Goal: Task Accomplishment & Management: Manage account settings

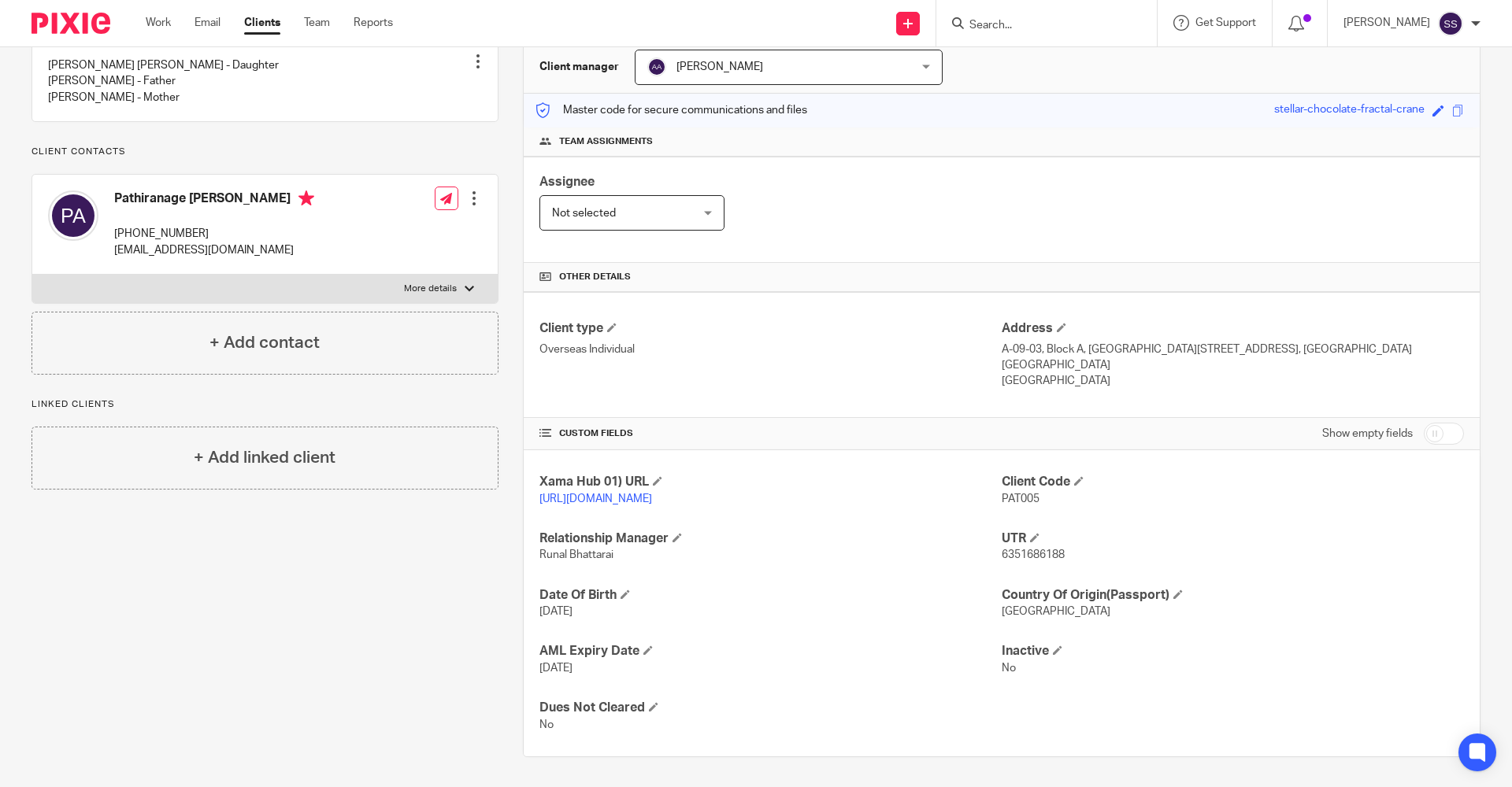
scroll to position [157, 0]
click at [85, 648] on div "Pinned note Dharitri Ashwini Amarasekera - Daughter Pathiranage Mahes Amaraseke…" at bounding box center [252, 382] width 491 height 745
drag, startPoint x: 995, startPoint y: 552, endPoint x: 1056, endPoint y: 551, distance: 61.0
click at [1056, 551] on span "6351686188" at bounding box center [1033, 553] width 63 height 11
copy span "6351686188"
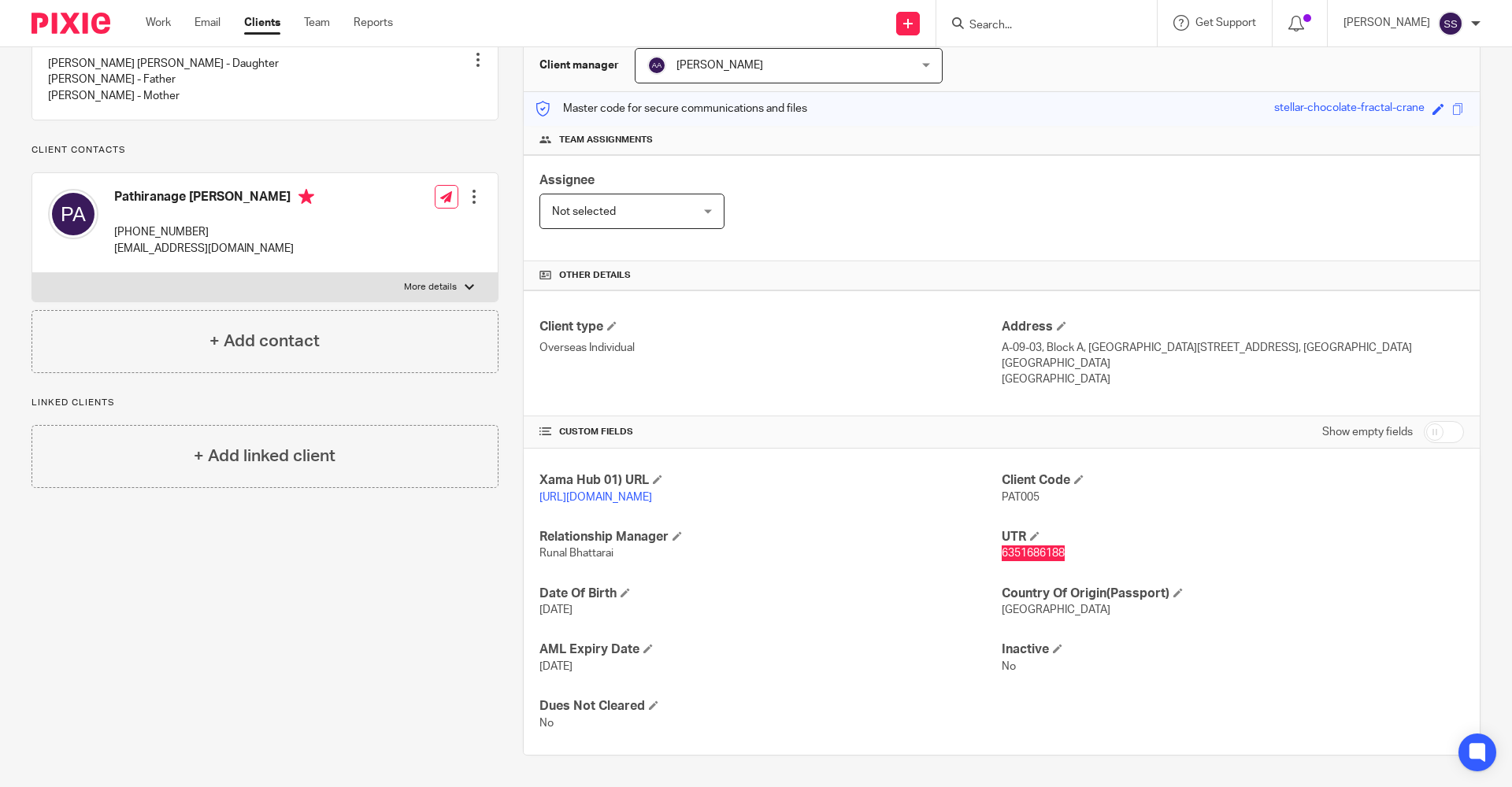
scroll to position [0, 0]
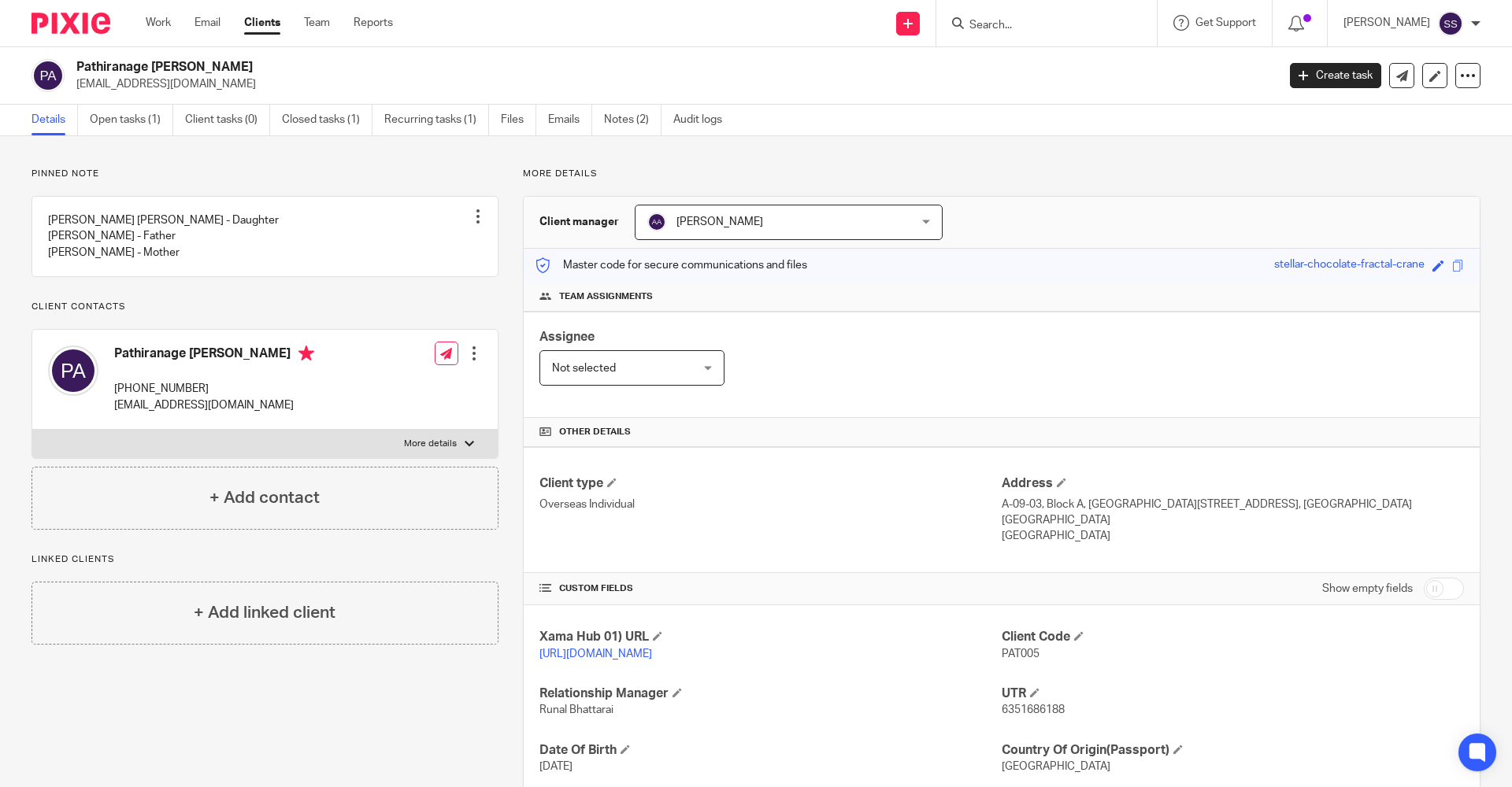
click at [982, 21] on input "Search" at bounding box center [1038, 26] width 141 height 14
click at [990, 23] on input "Search" at bounding box center [1038, 26] width 141 height 14
click at [1008, 24] on input "Search" at bounding box center [1038, 26] width 141 height 14
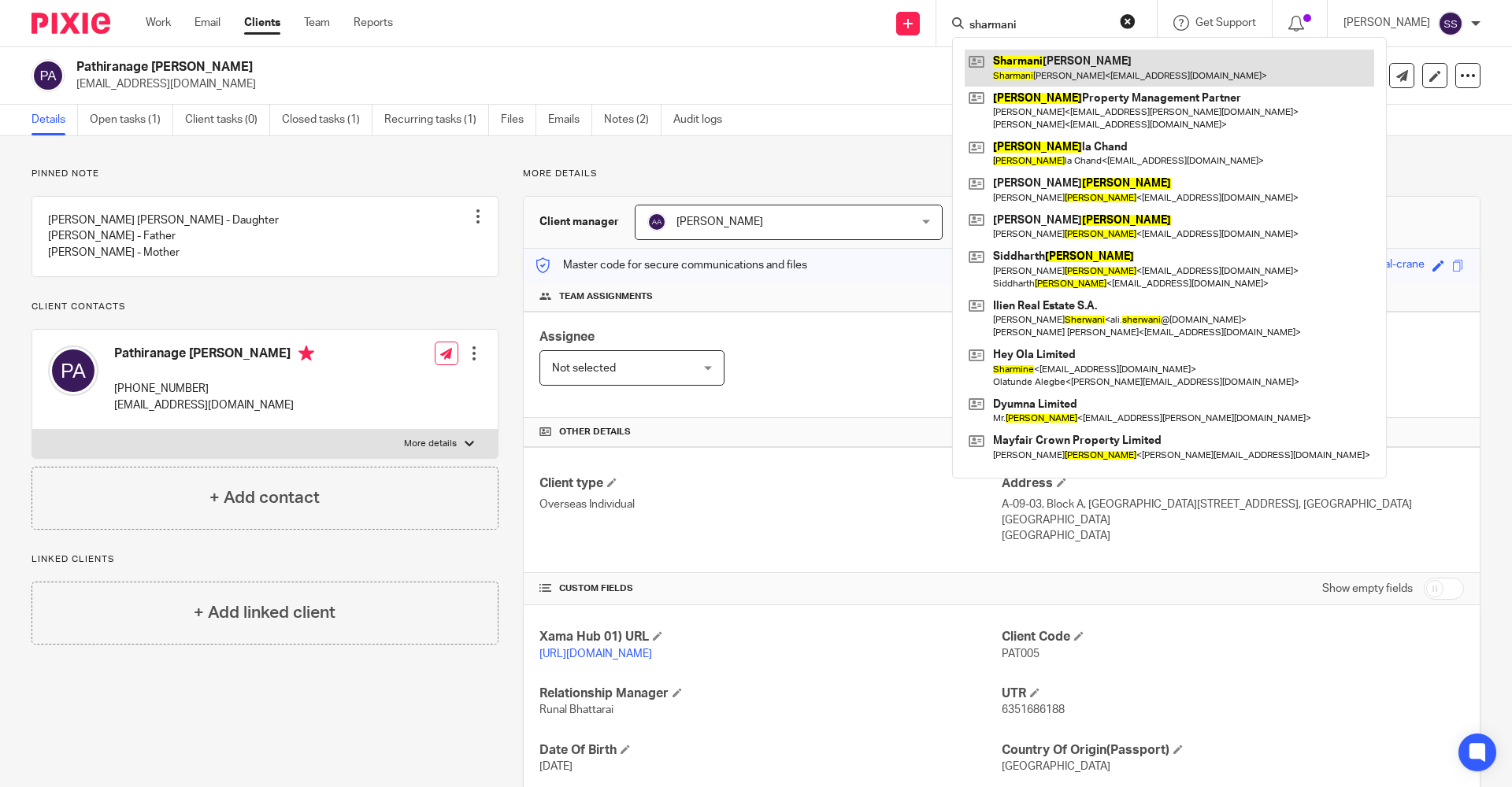
type input "sharmani"
click at [1021, 78] on link at bounding box center [1169, 68] width 409 height 37
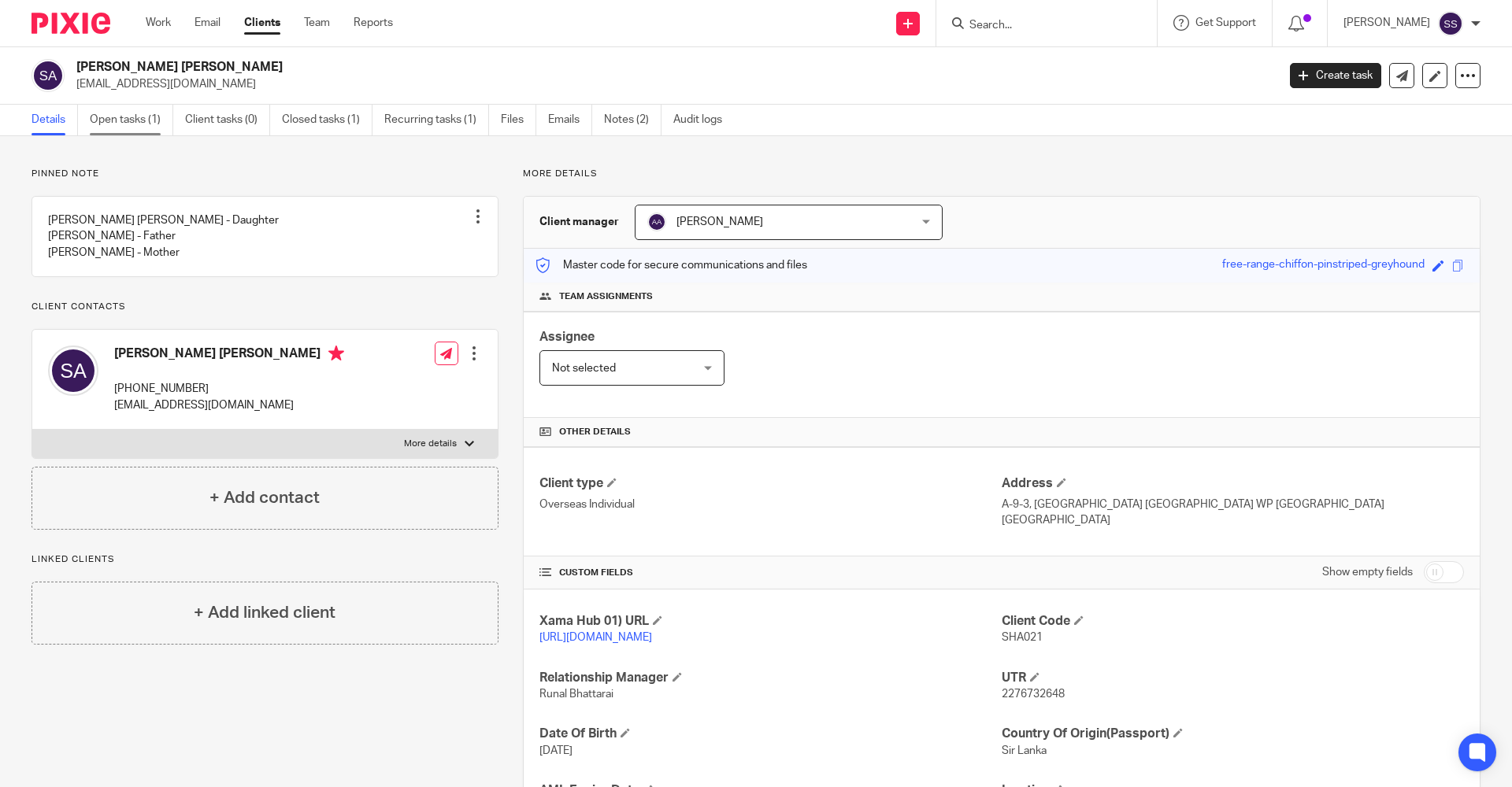
click at [130, 112] on link "Open tasks (1)" at bounding box center [131, 120] width 84 height 31
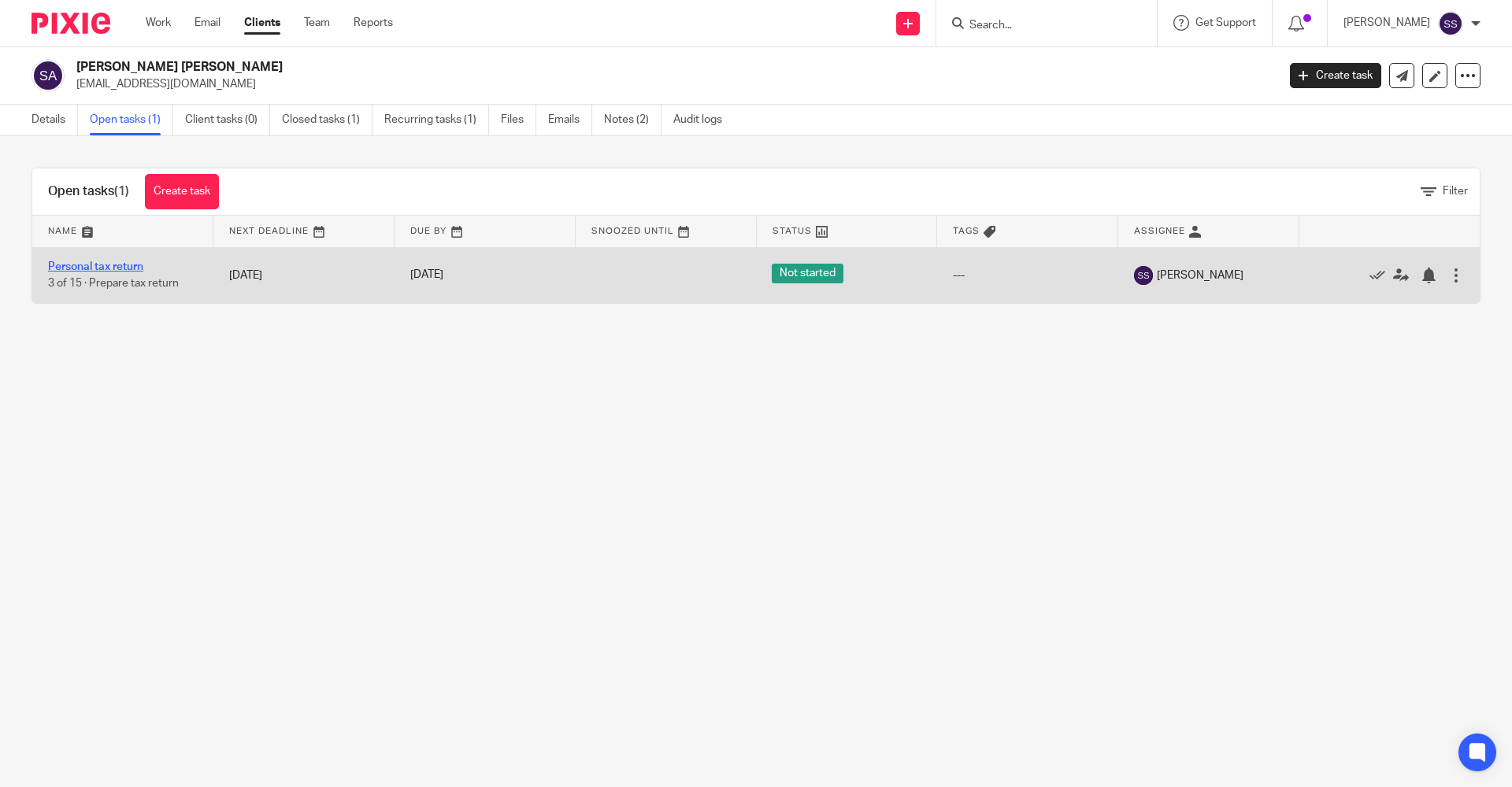
click at [108, 262] on link "Personal tax return" at bounding box center [95, 266] width 95 height 11
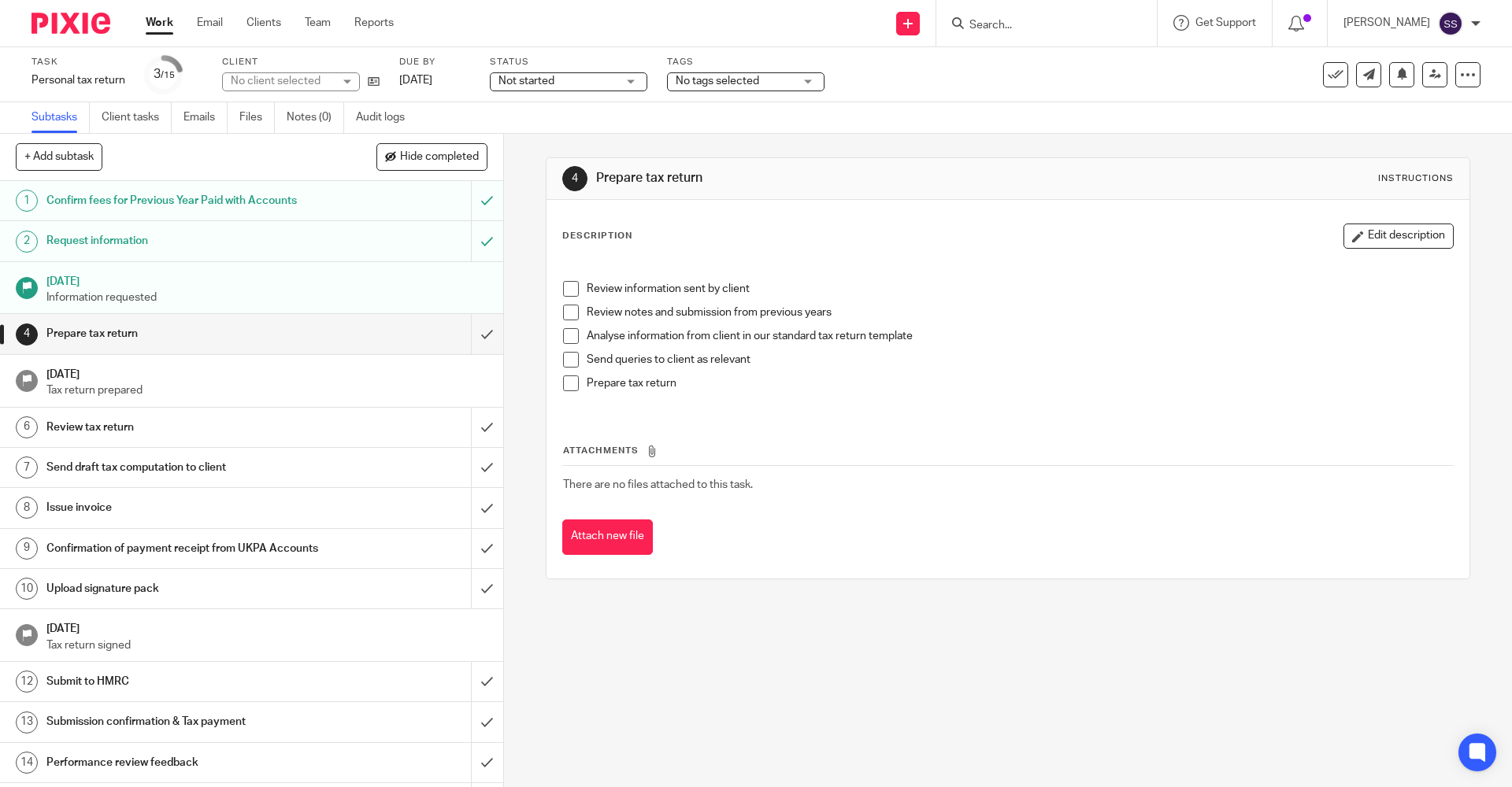
click at [585, 81] on span "Not started" at bounding box center [557, 81] width 118 height 16
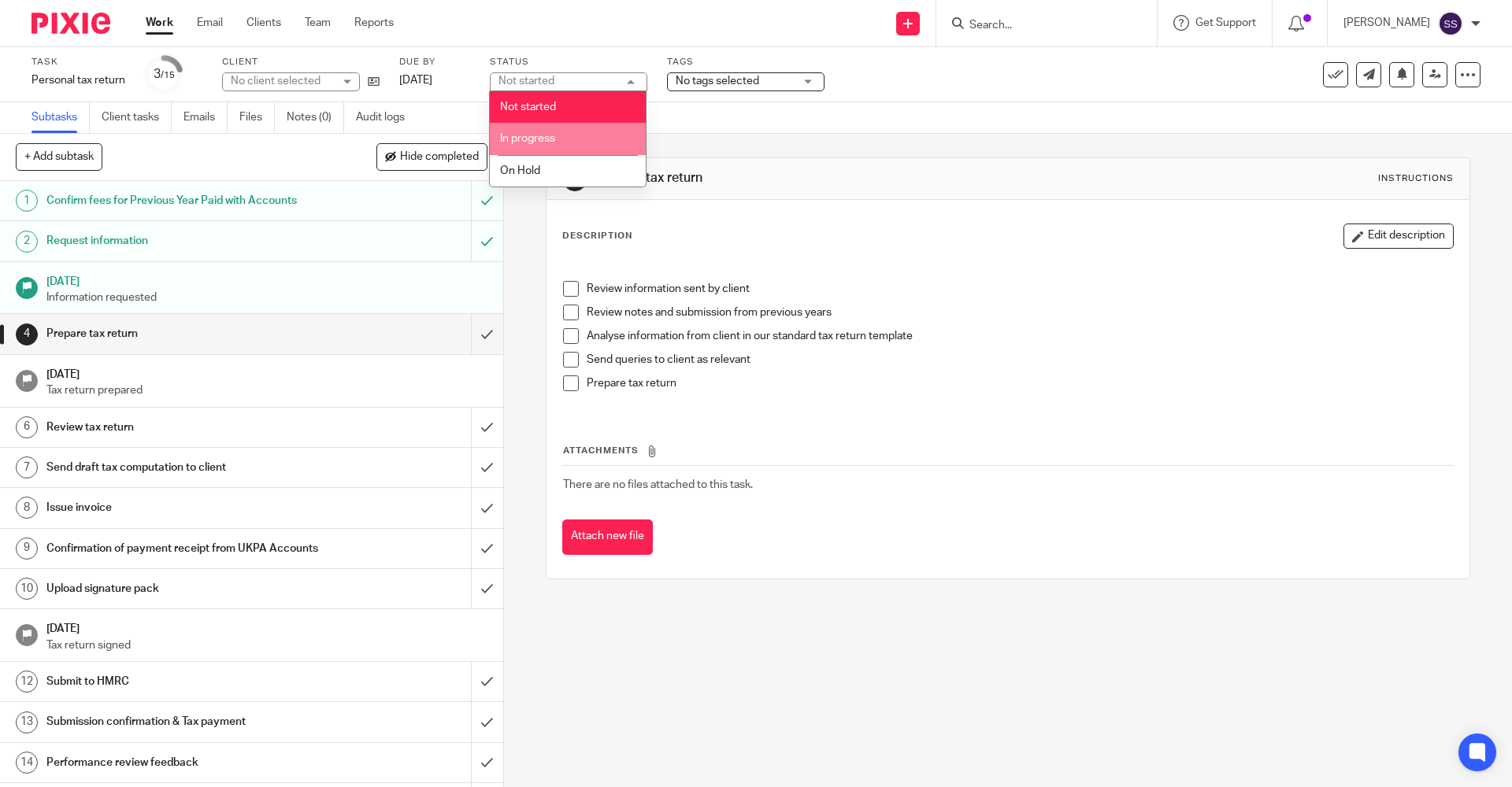
click at [555, 137] on span "In progress" at bounding box center [527, 137] width 55 height 11
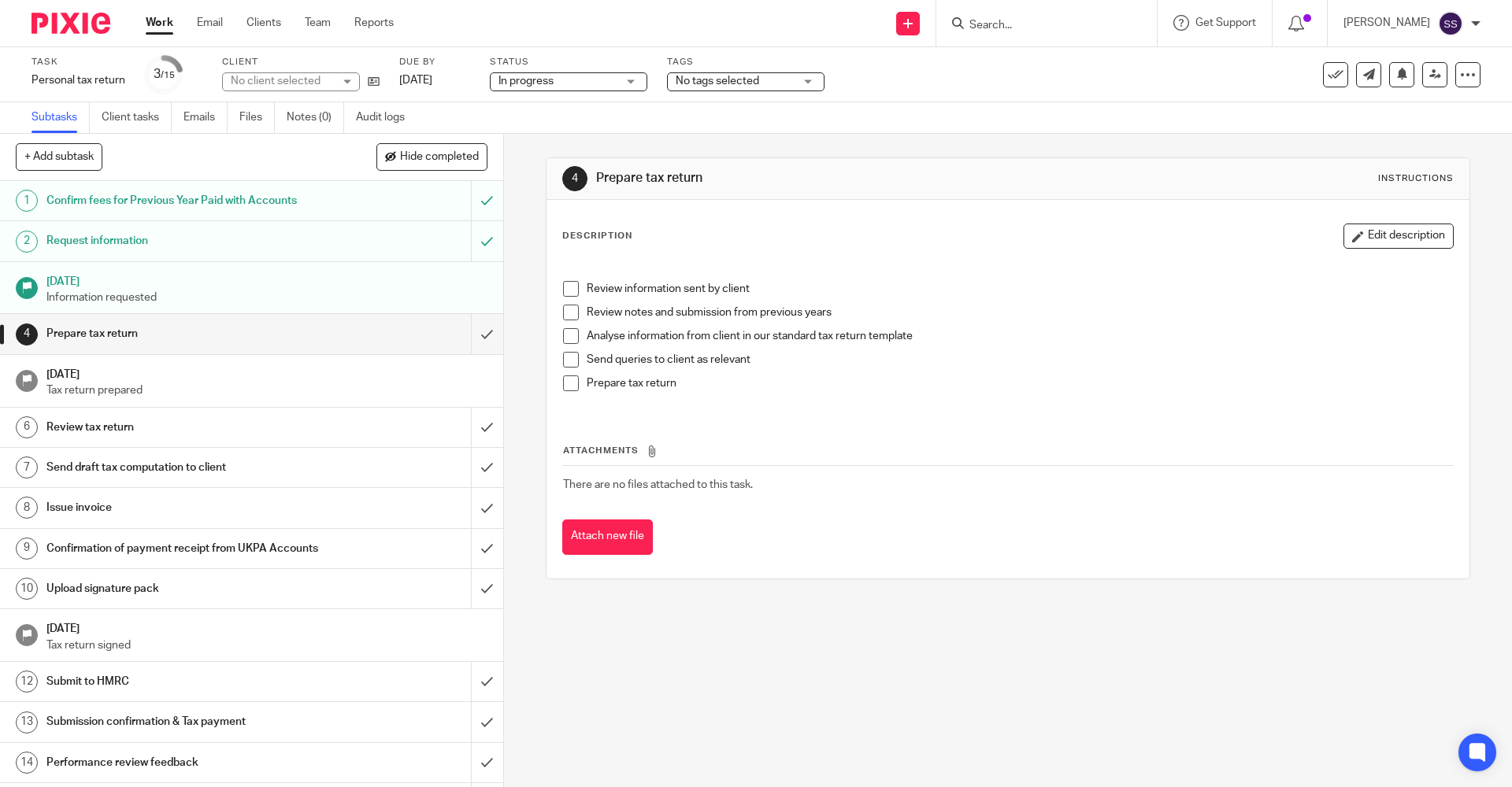
click at [715, 79] on span "No tags selected" at bounding box center [717, 81] width 84 height 11
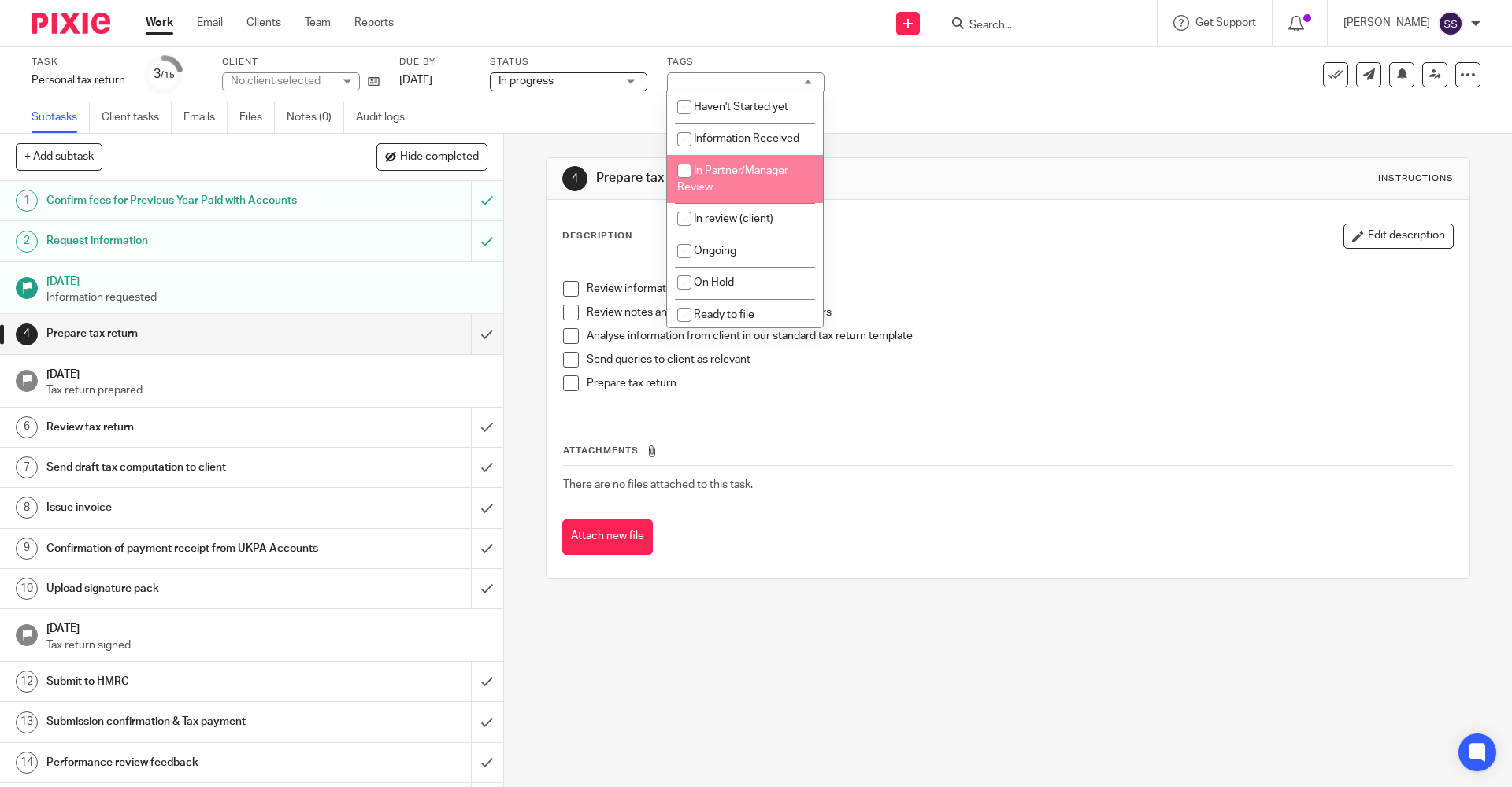
click at [720, 190] on li "In Partner/Manager Review" at bounding box center [745, 179] width 156 height 48
checkbox input "true"
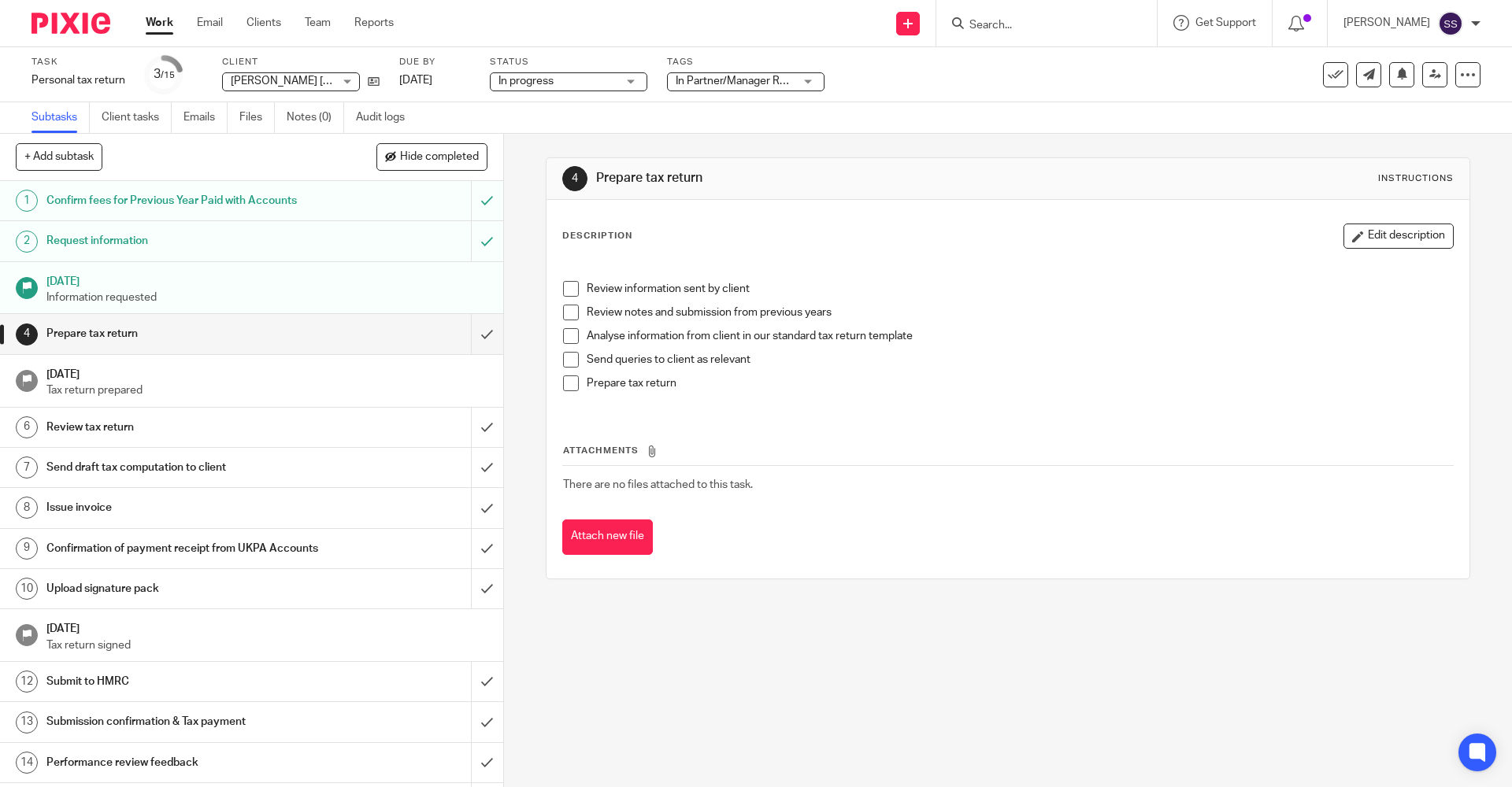
click at [1005, 432] on div "Attachments There are no files attached to this task. Attach new file" at bounding box center [1007, 482] width 890 height 143
click at [472, 334] on input "submit" at bounding box center [251, 333] width 503 height 39
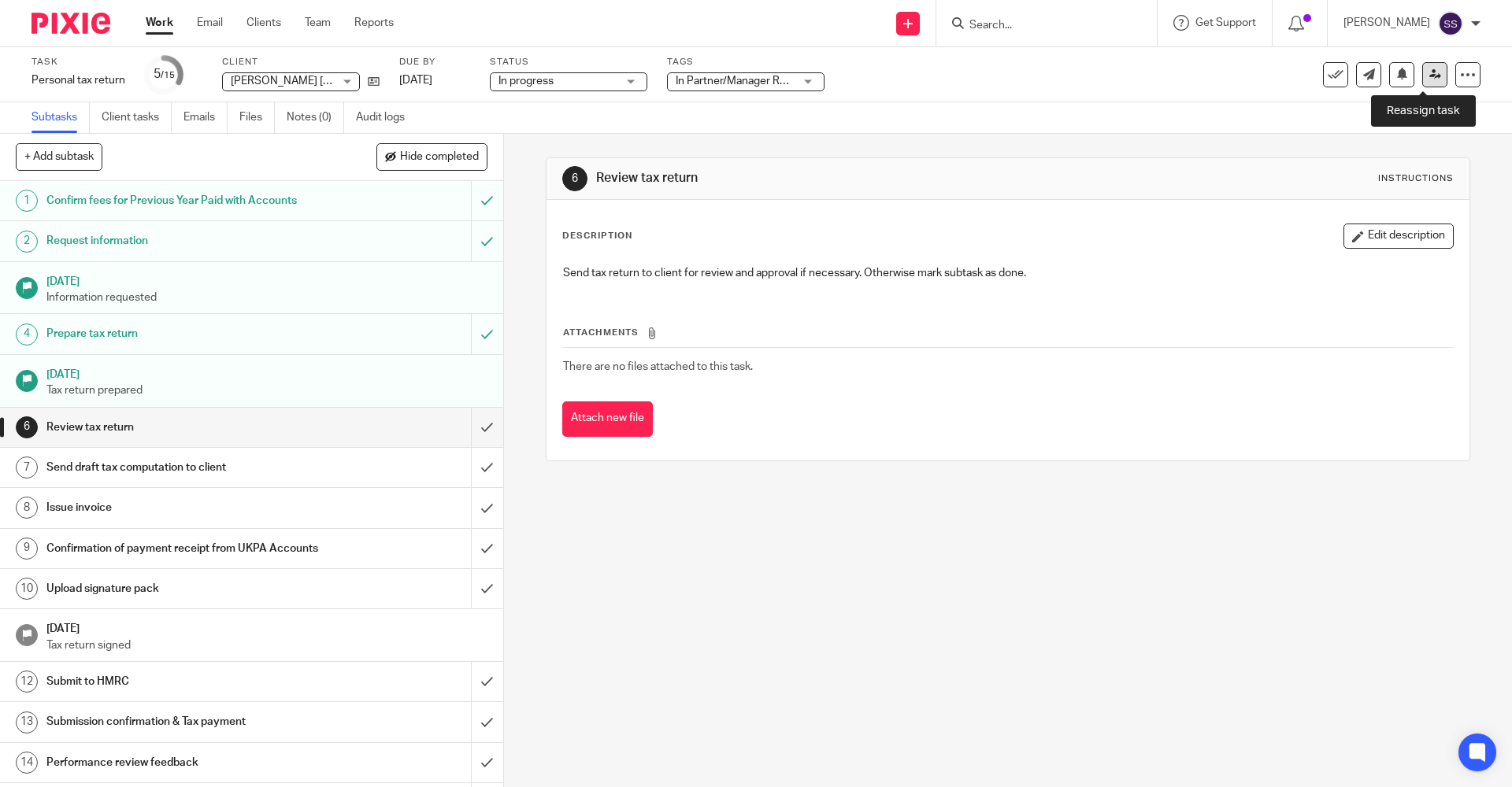
click at [1429, 70] on icon at bounding box center [1435, 74] width 12 height 12
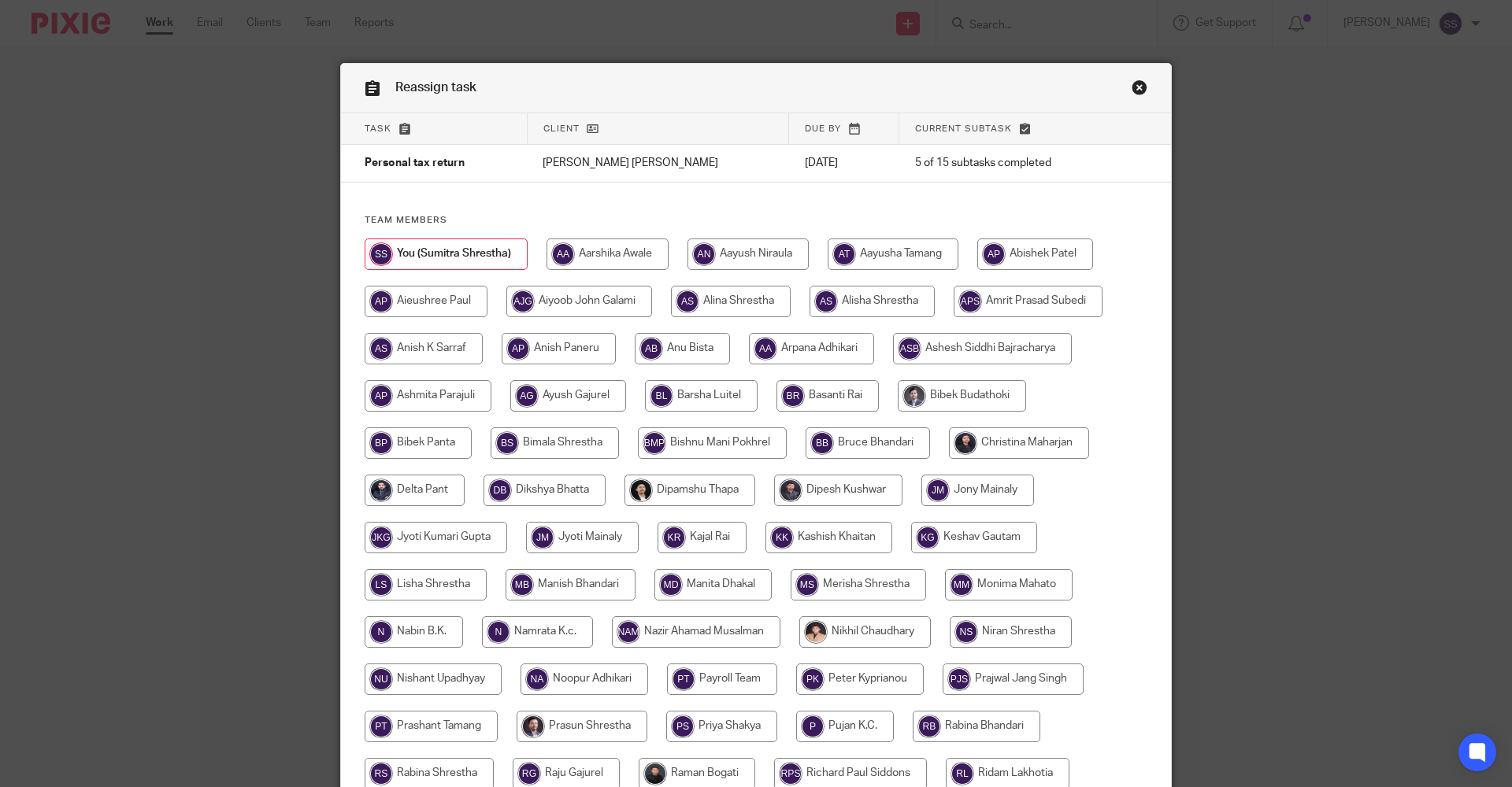
scroll to position [79, 0]
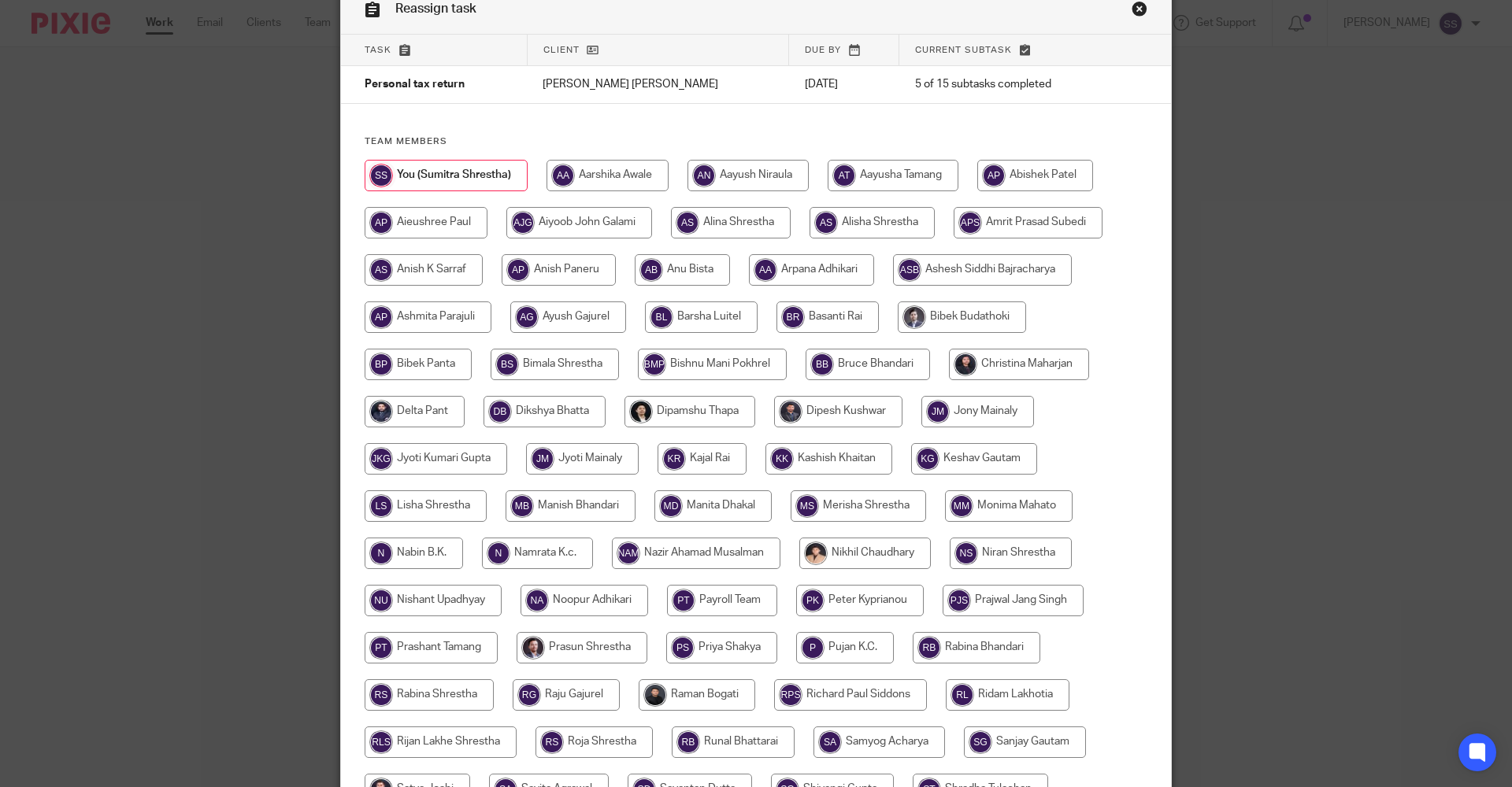
click at [984, 368] on input "radio" at bounding box center [1019, 364] width 140 height 32
radio input "true"
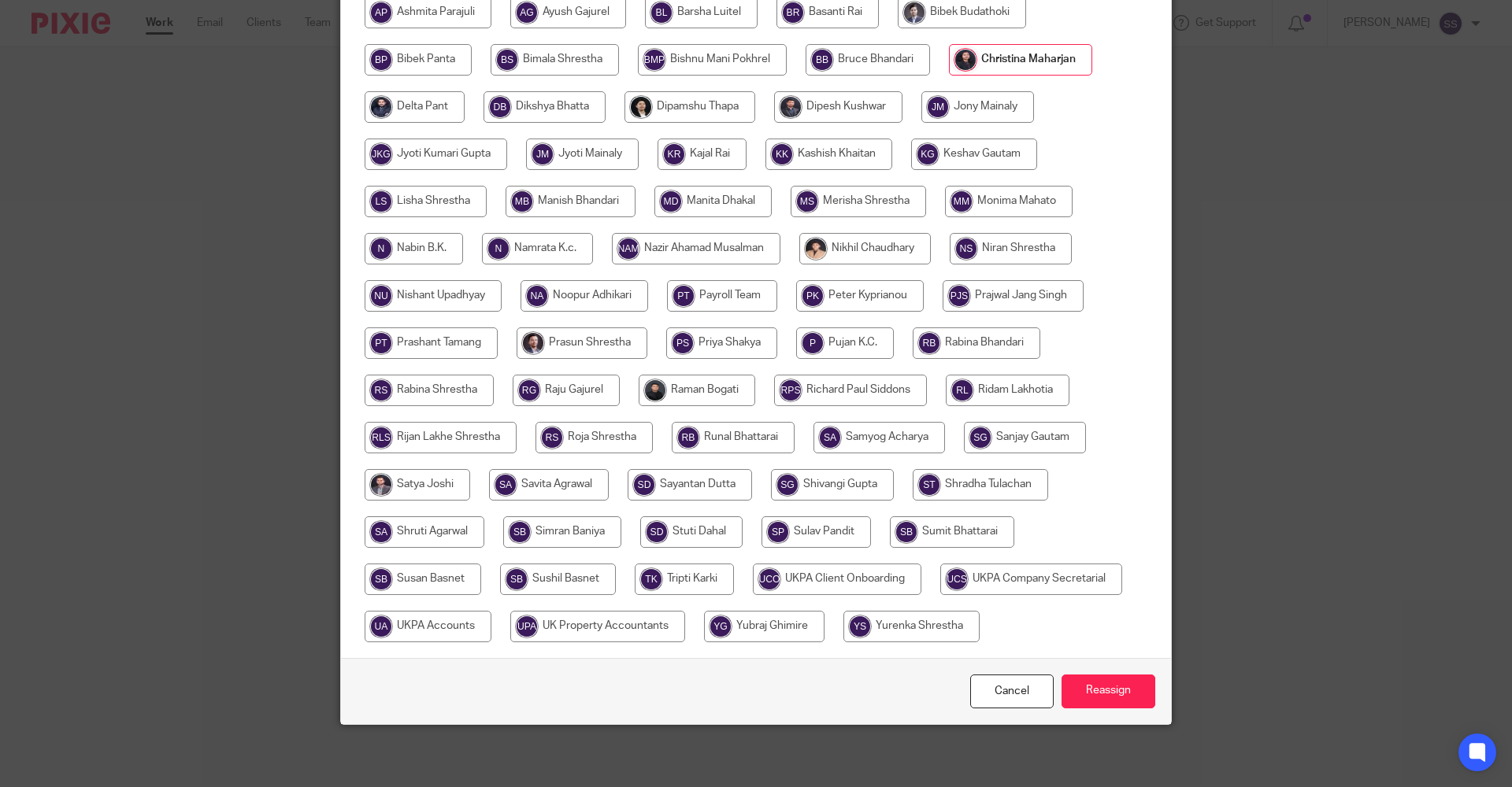
scroll to position [384, 0]
click at [1016, 693] on link "Cancel" at bounding box center [1011, 690] width 84 height 34
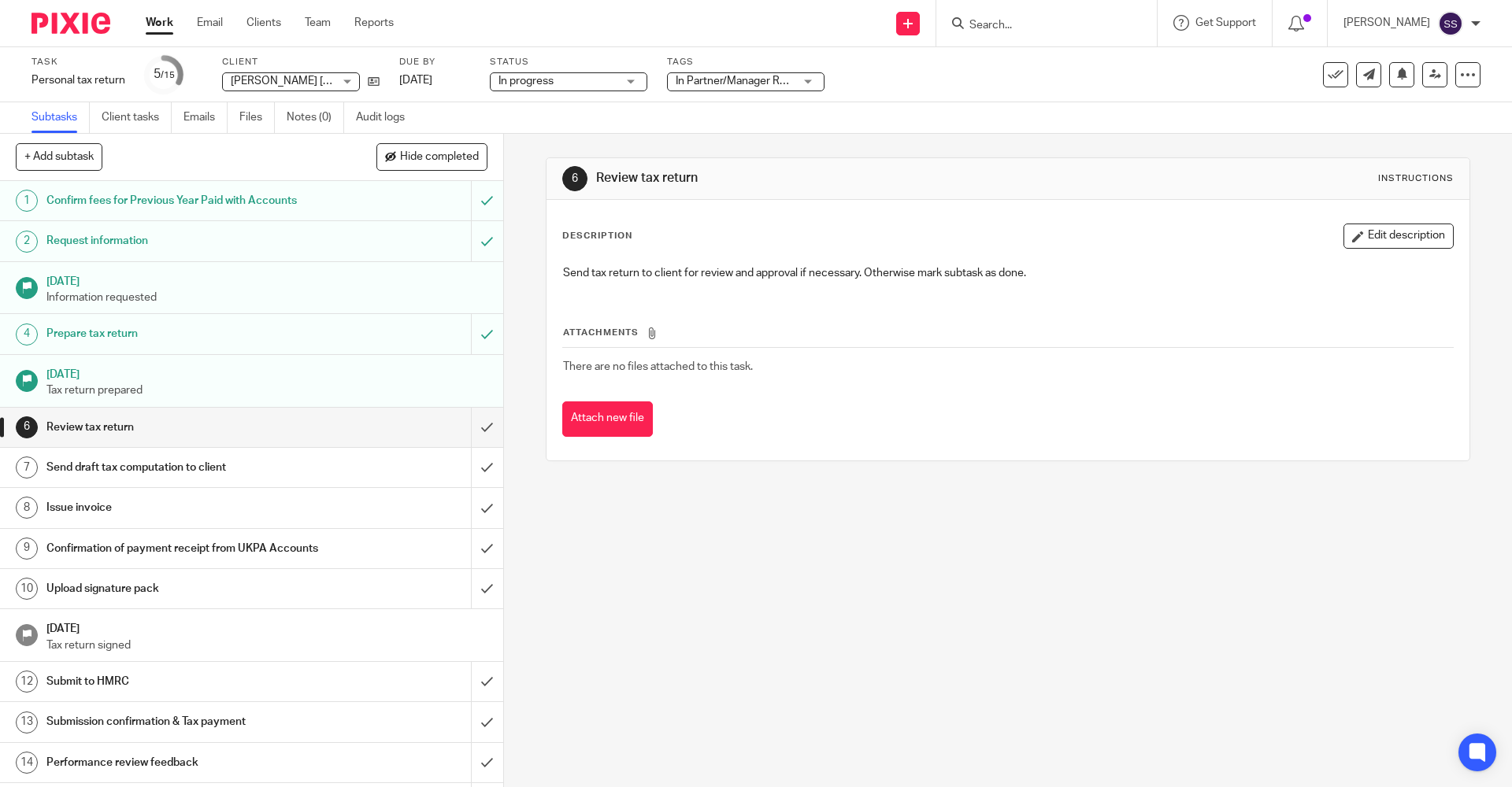
click at [999, 26] on input "Search" at bounding box center [1038, 26] width 141 height 14
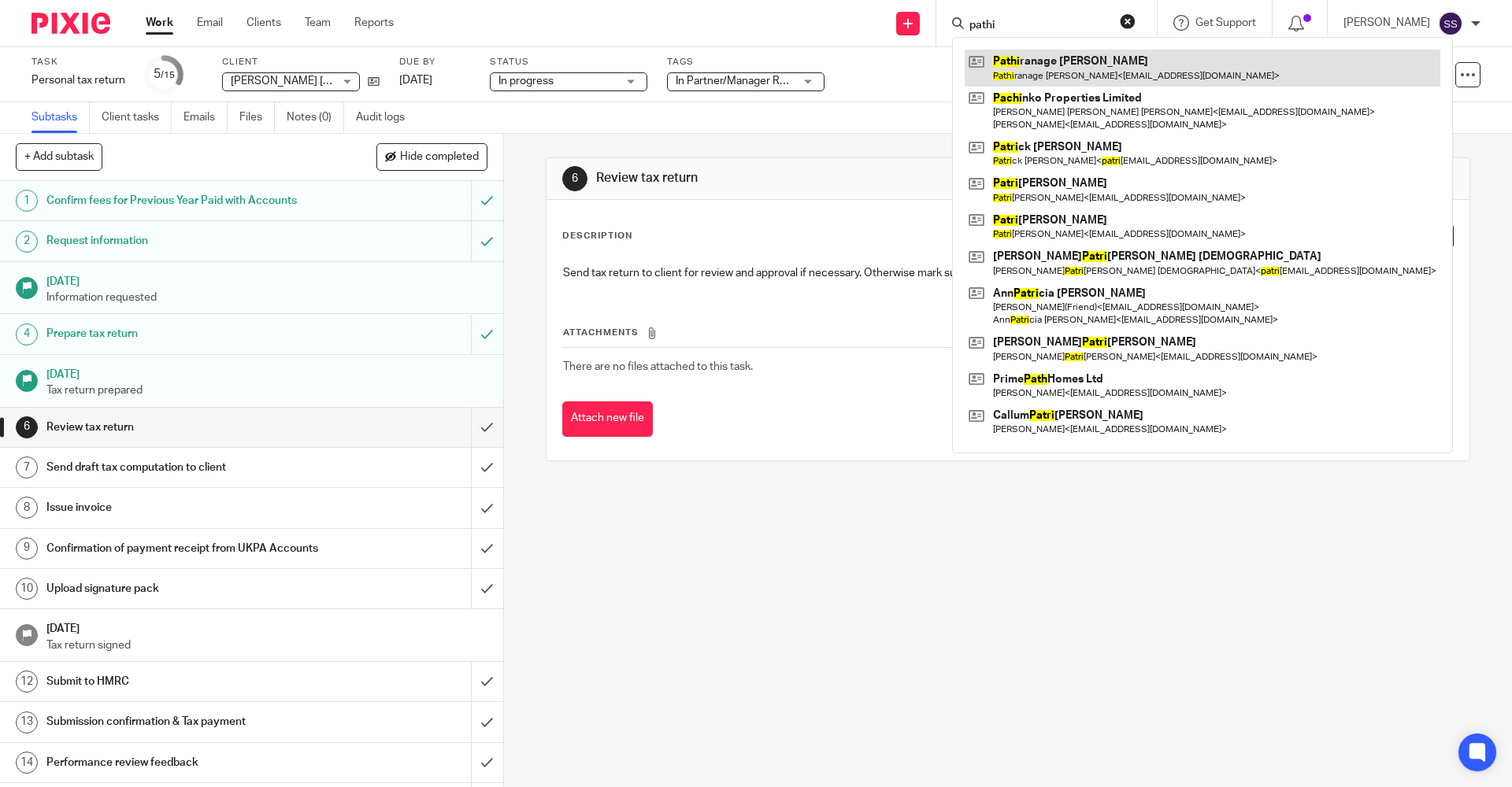
type input "pathi"
click at [1003, 59] on link at bounding box center [1202, 68] width 476 height 37
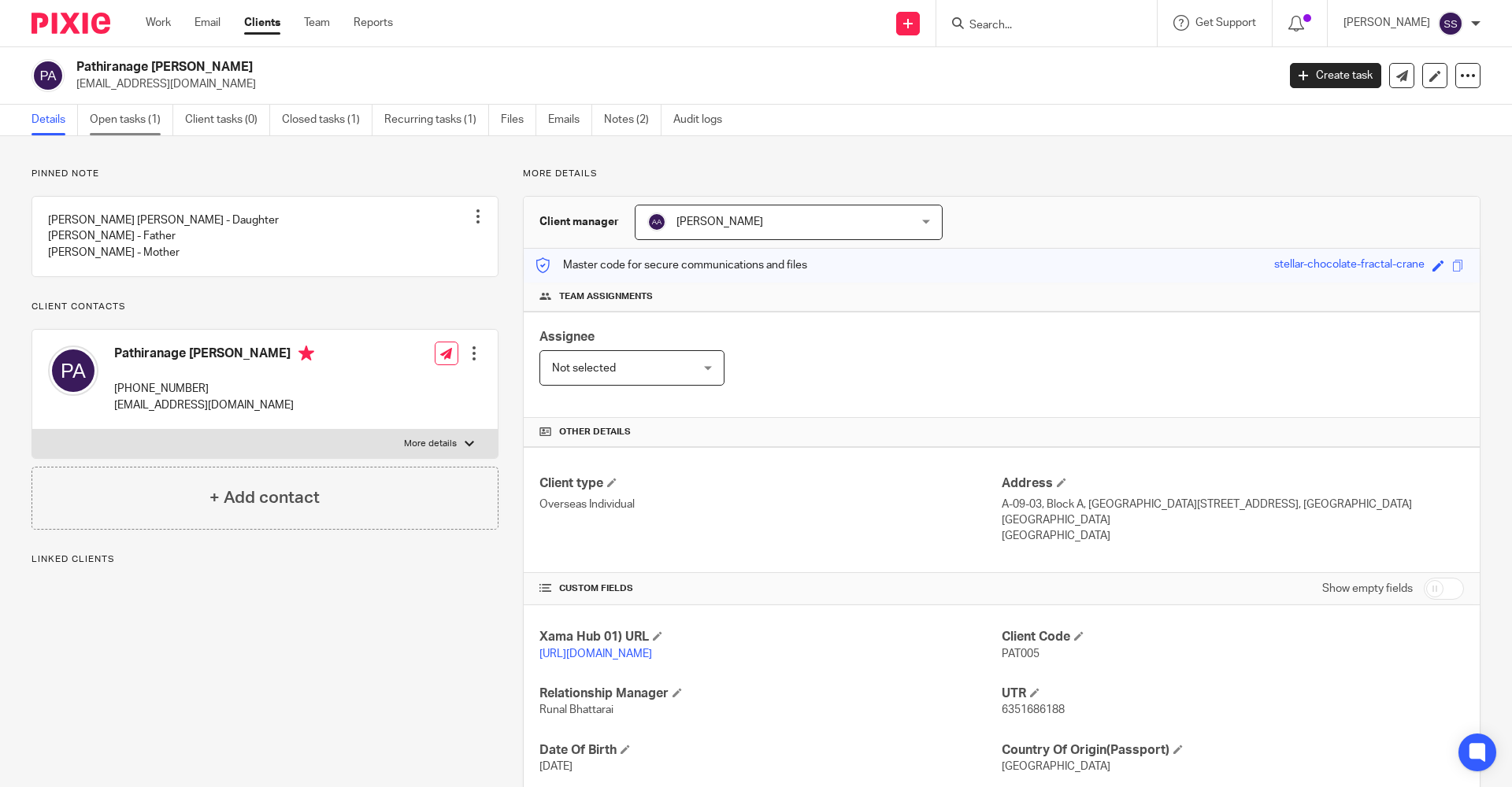
click at [122, 111] on link "Open tasks (1)" at bounding box center [131, 120] width 84 height 31
click at [121, 120] on link "Open tasks (1)" at bounding box center [131, 120] width 84 height 31
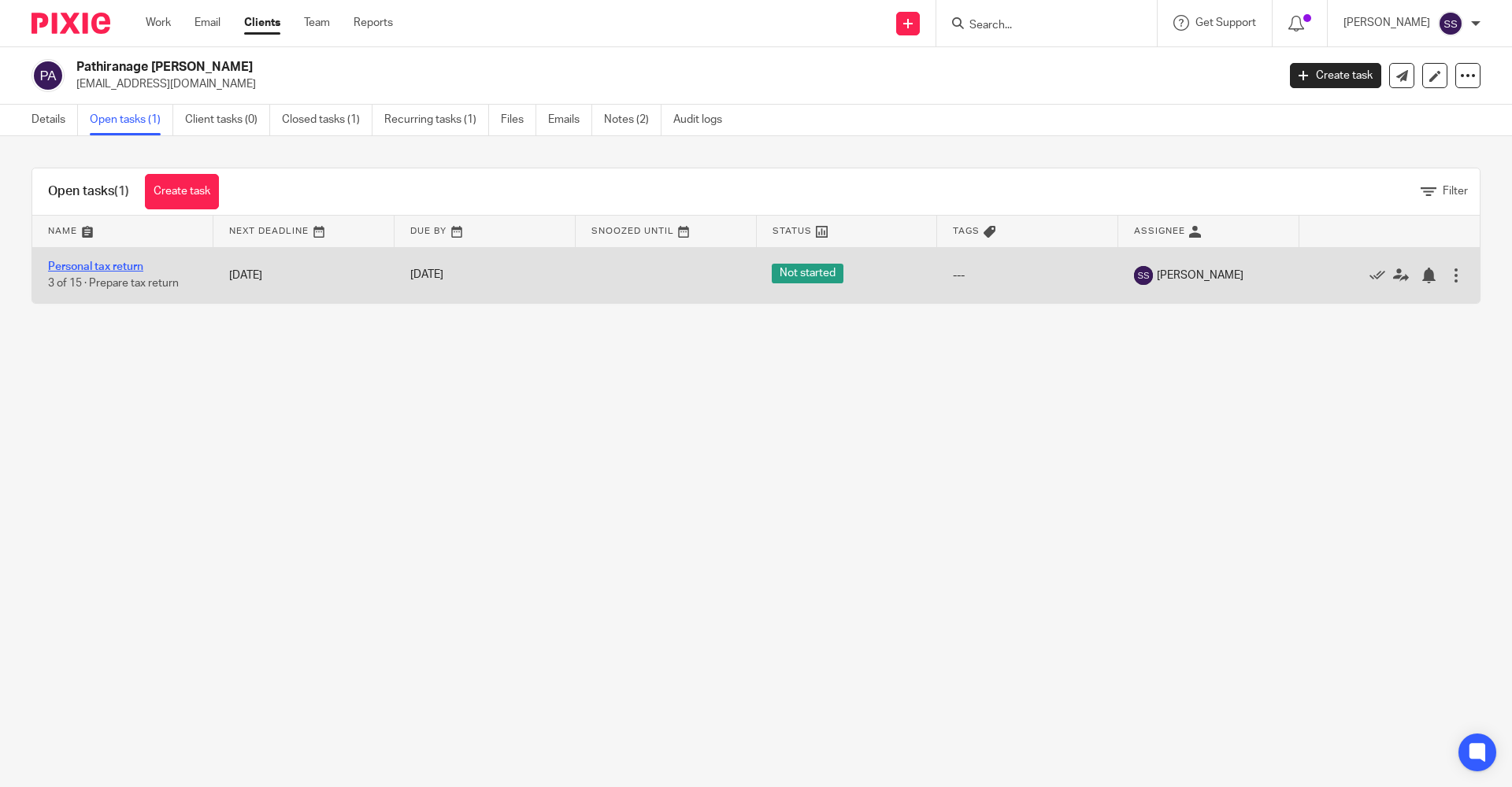
click at [114, 265] on link "Personal tax return" at bounding box center [95, 266] width 95 height 11
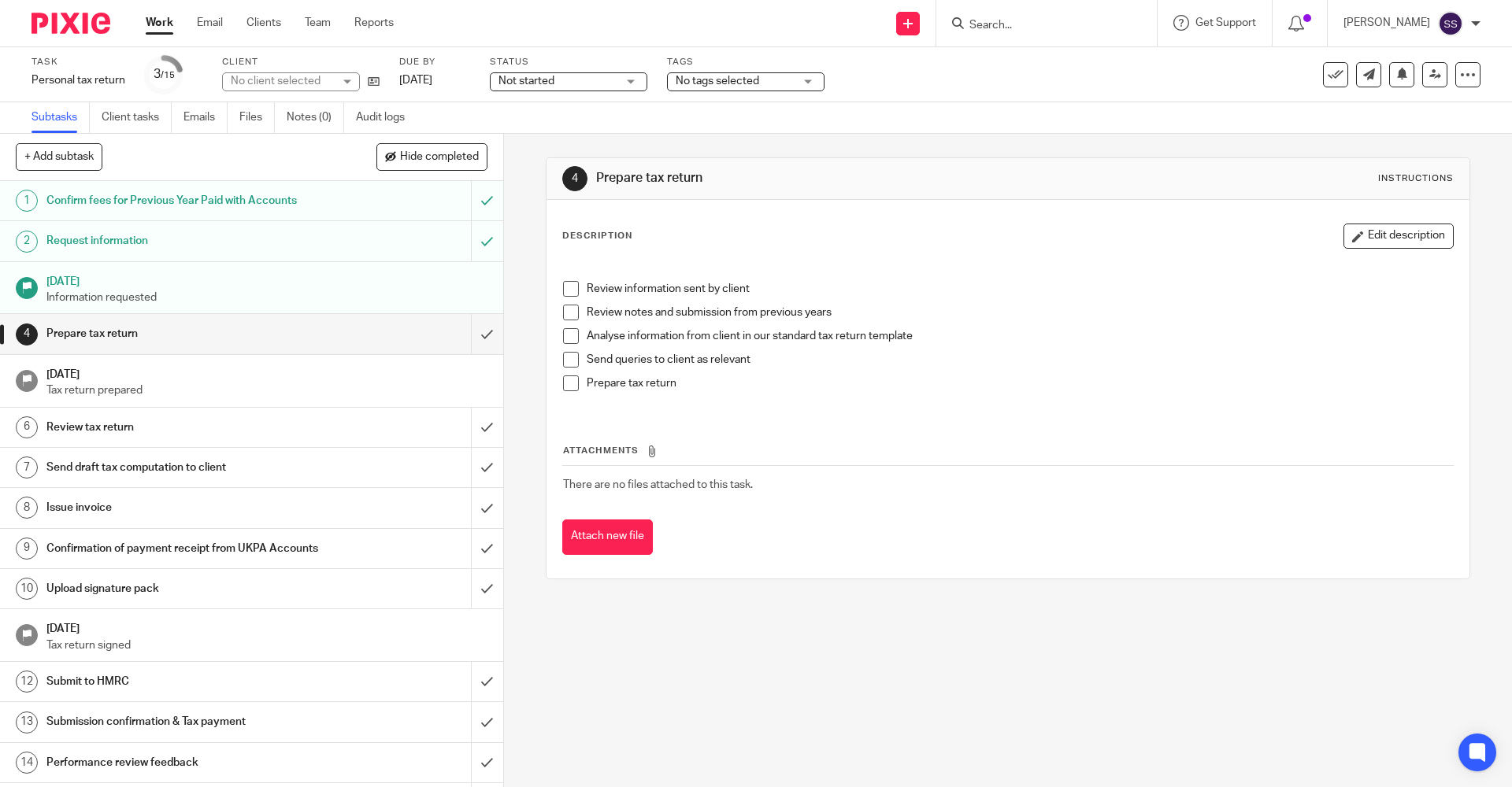
click at [594, 83] on span "Not started" at bounding box center [557, 81] width 118 height 16
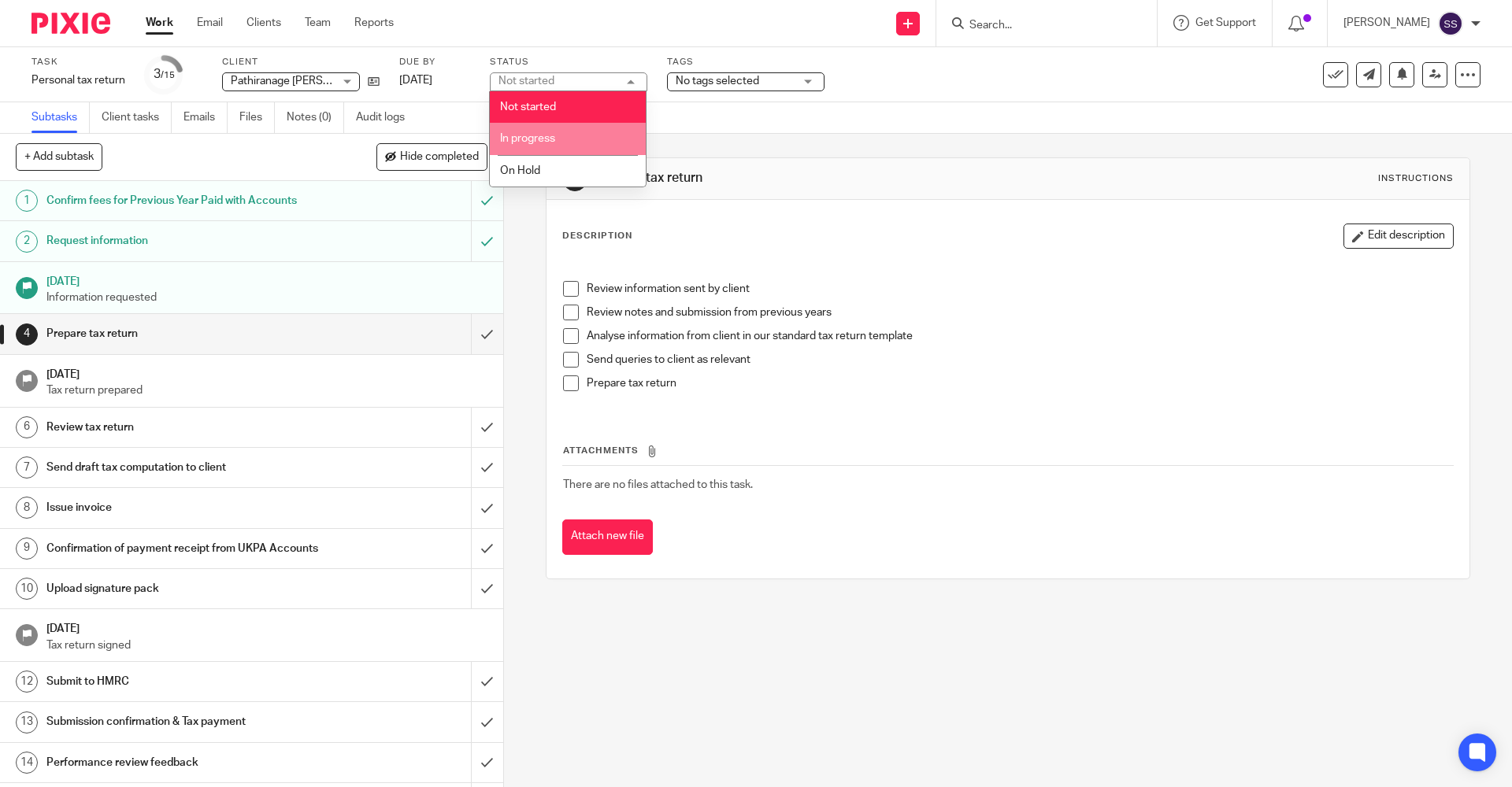
click at [565, 133] on li "In progress" at bounding box center [567, 139] width 156 height 33
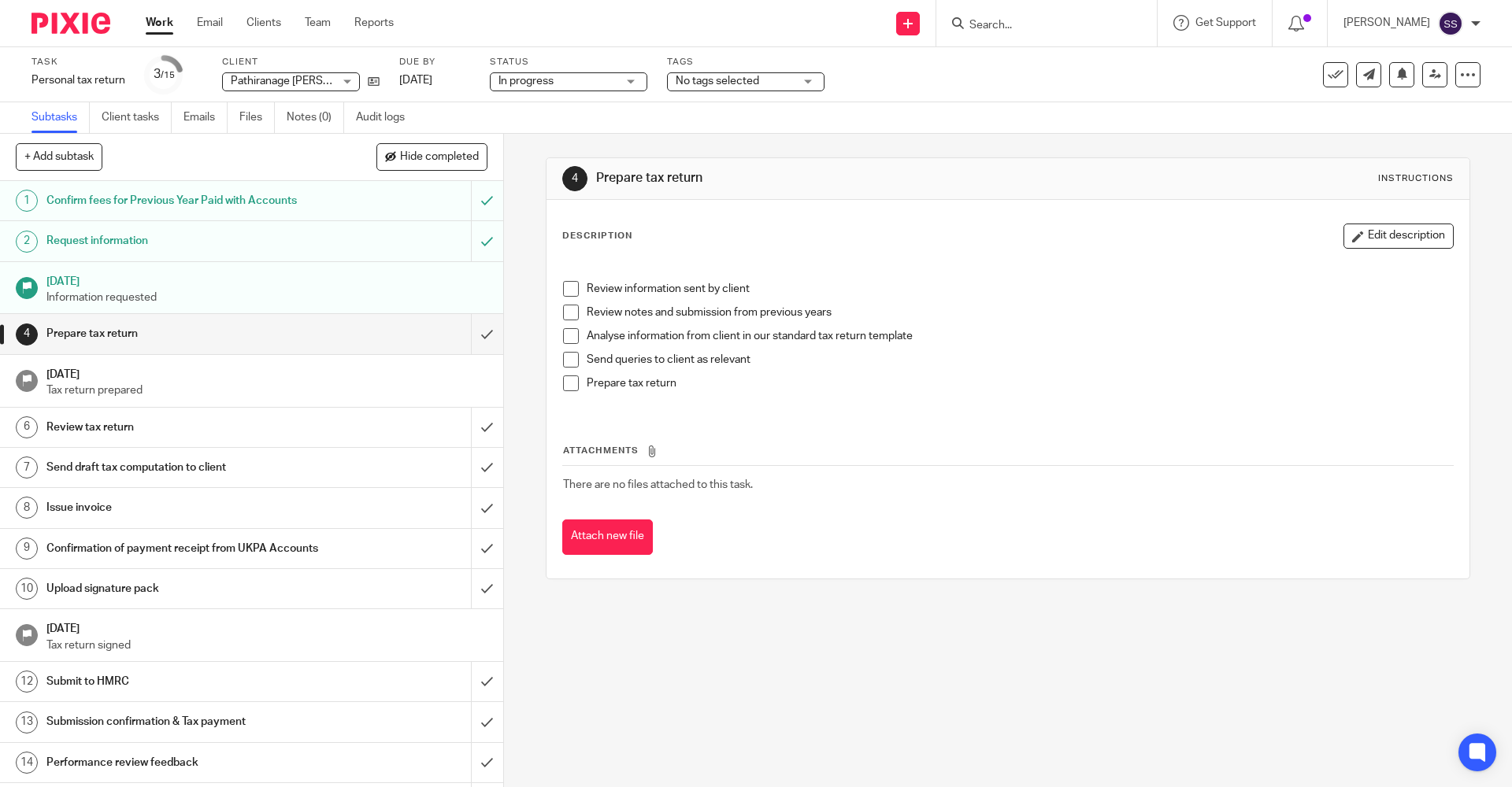
click at [707, 83] on span "No tags selected" at bounding box center [717, 81] width 84 height 11
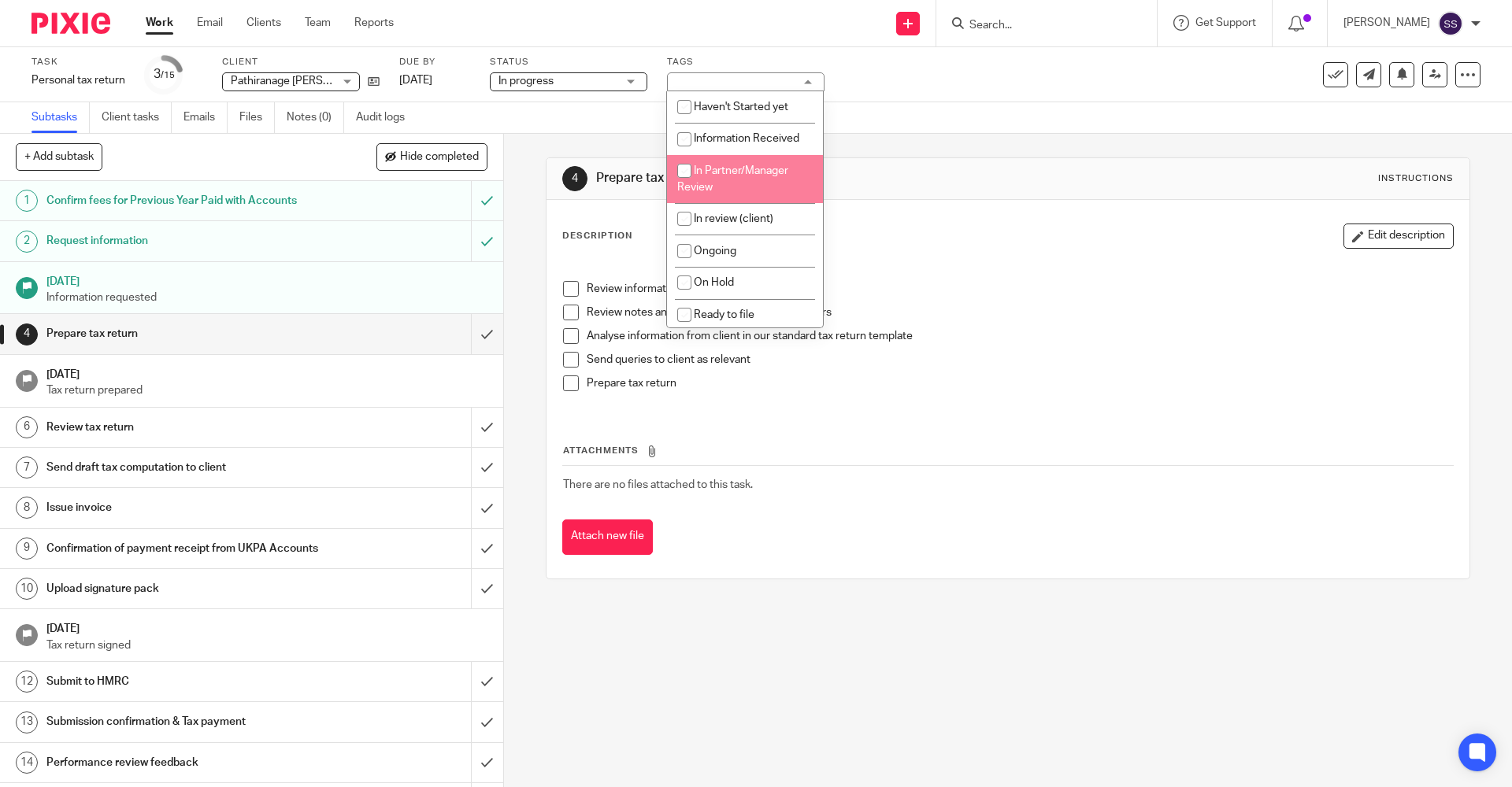
click at [699, 181] on li "In Partner/Manager Review" at bounding box center [745, 179] width 156 height 48
checkbox input "true"
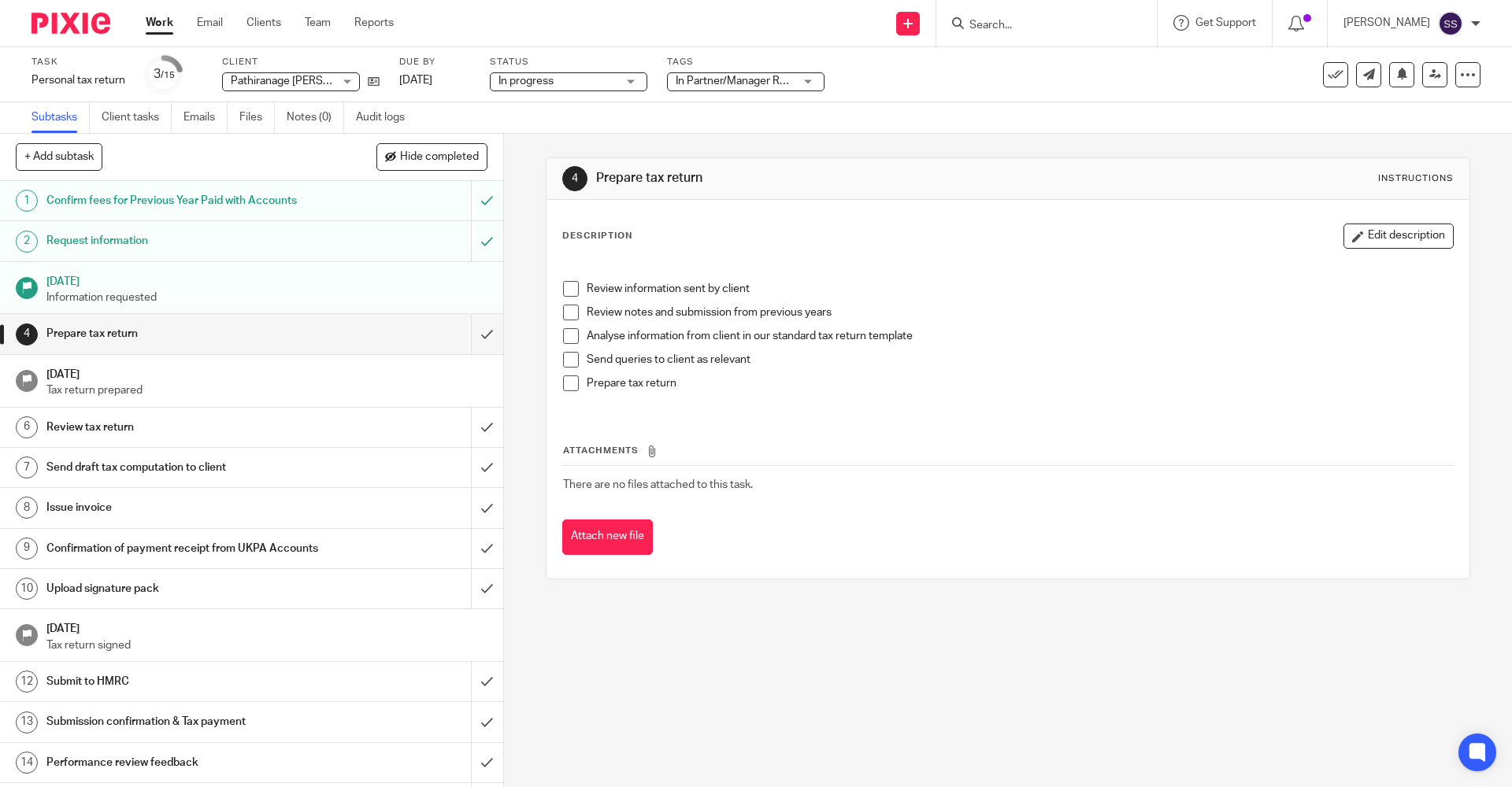
click at [1078, 278] on p at bounding box center [1007, 273] width 889 height 15
click at [466, 341] on input "submit" at bounding box center [251, 333] width 503 height 39
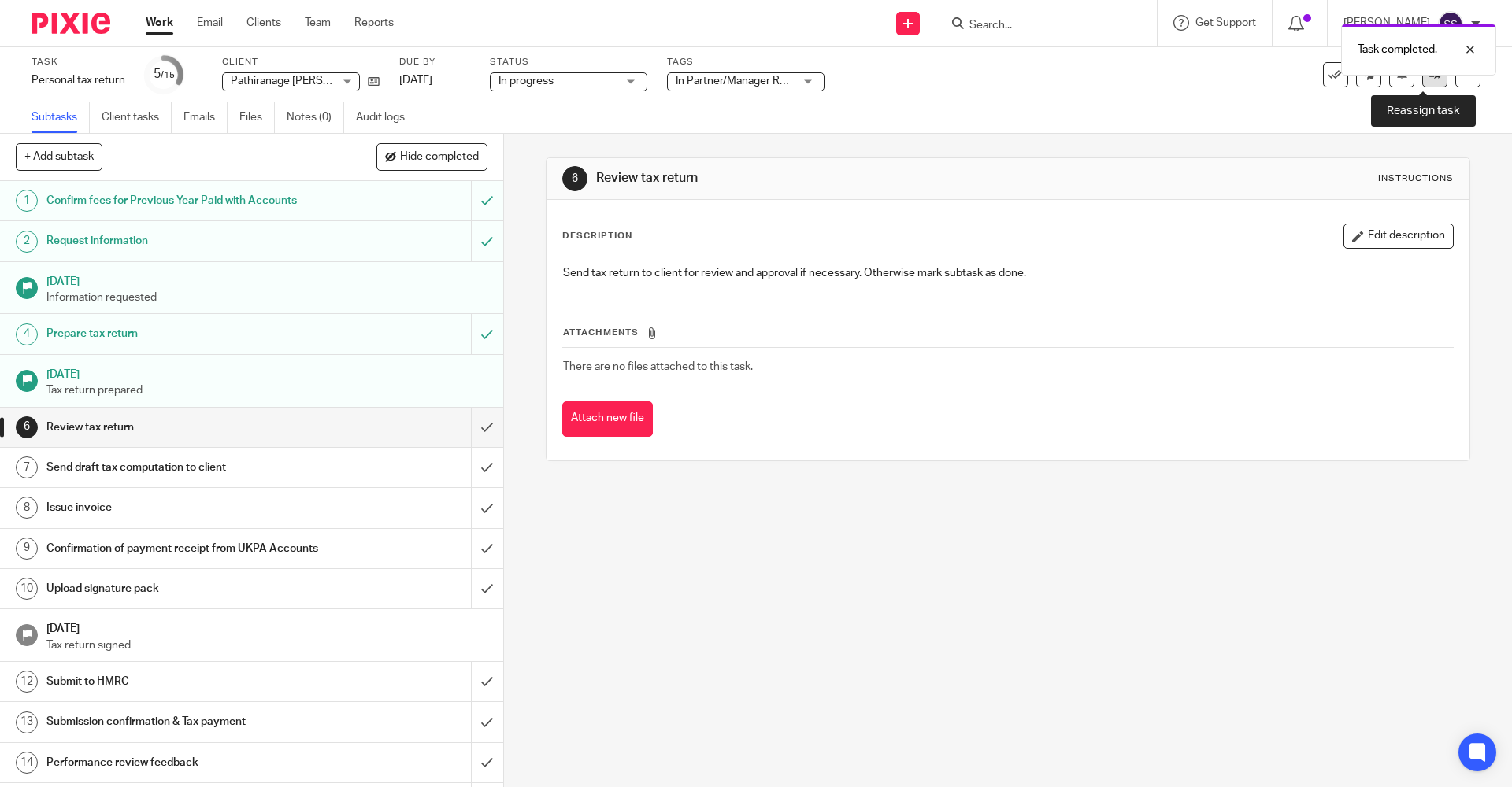
click at [1422, 81] on link at bounding box center [1434, 75] width 25 height 25
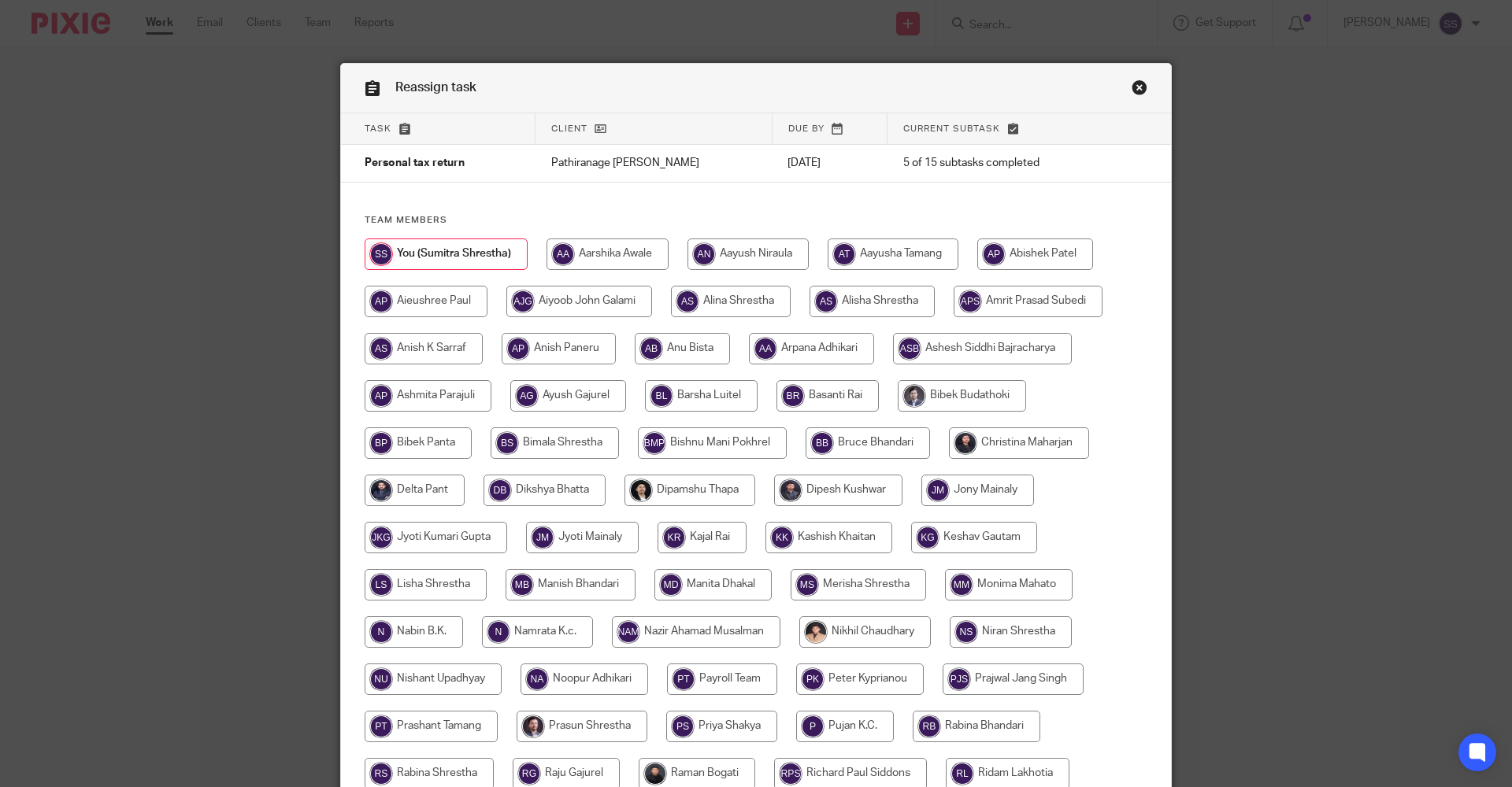
click at [979, 442] on input "radio" at bounding box center [1019, 443] width 140 height 32
radio input "true"
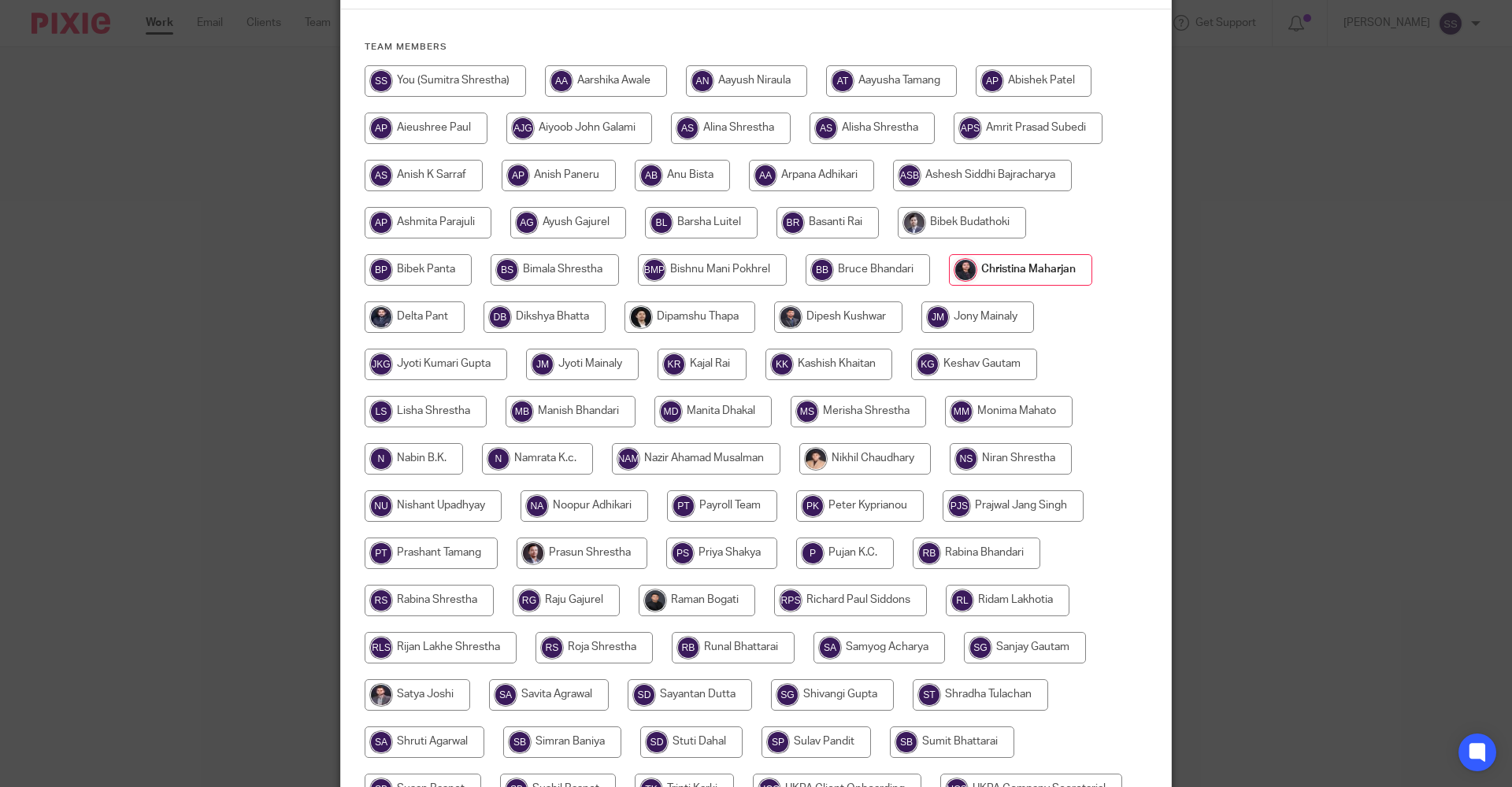
scroll to position [315, 0]
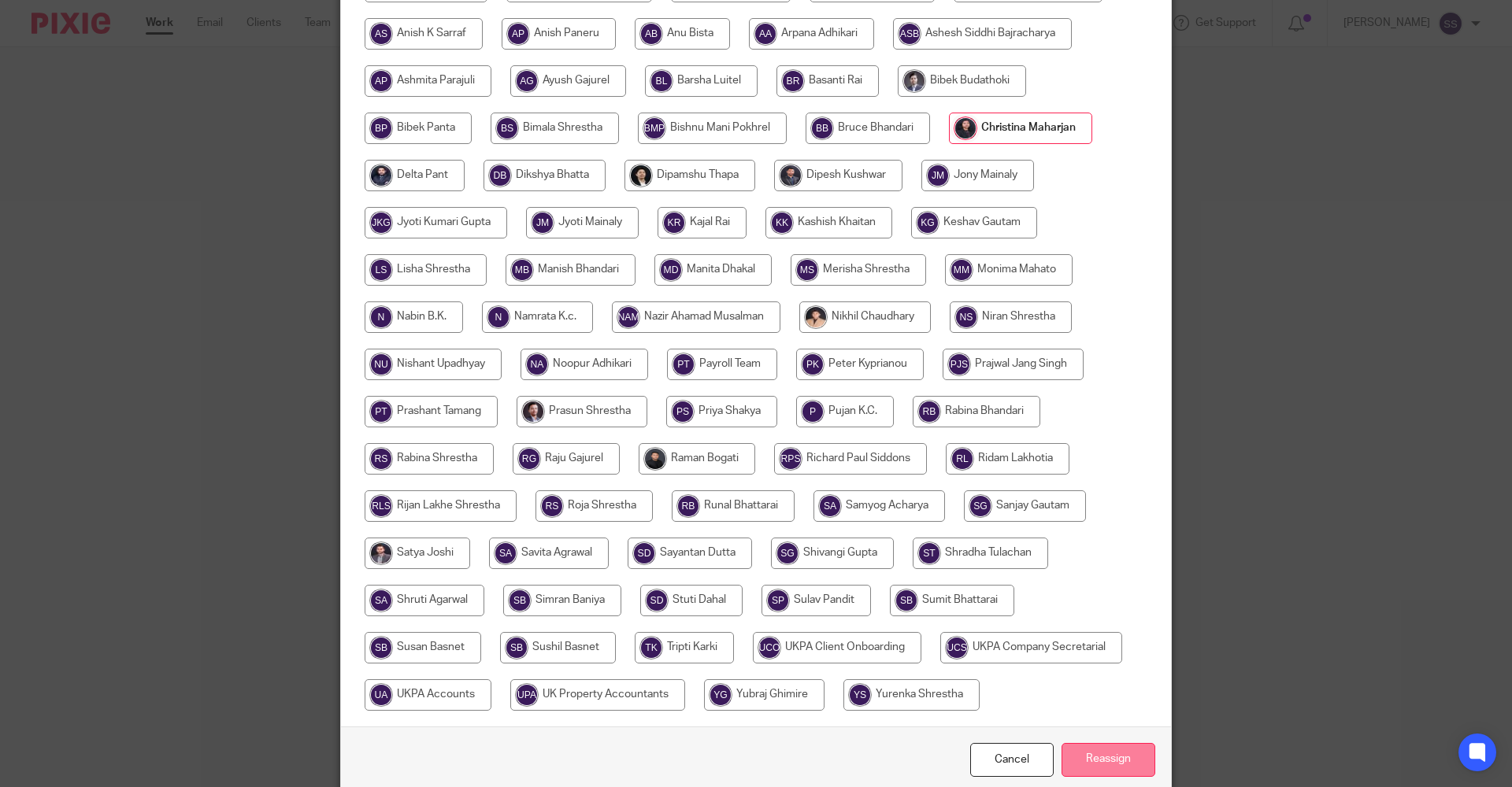
click at [1093, 765] on input "Reassign" at bounding box center [1107, 759] width 93 height 34
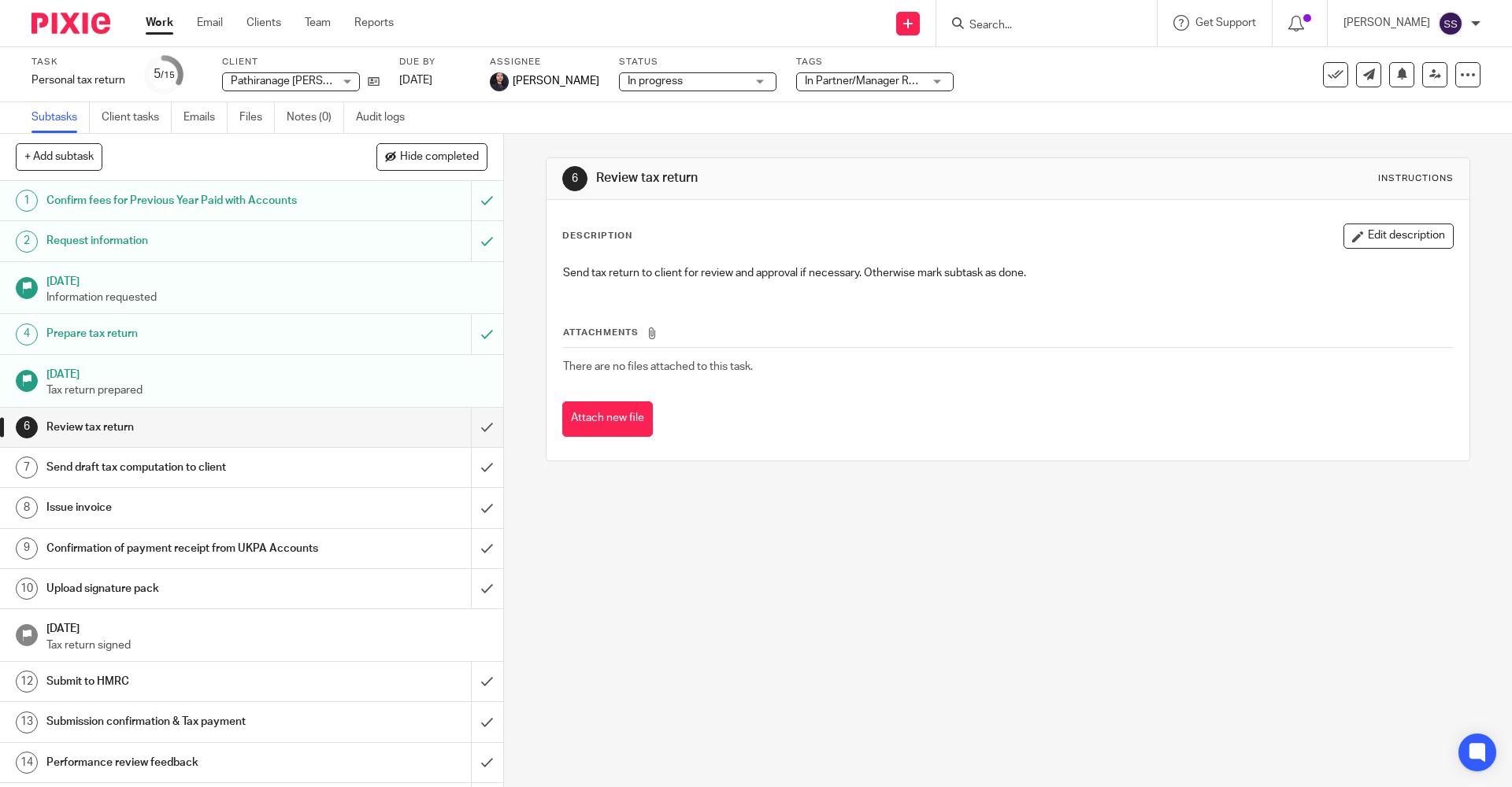
click at [1021, 15] on form at bounding box center [1052, 23] width 167 height 19
click at [994, 24] on input "Search" at bounding box center [1038, 26] width 141 height 14
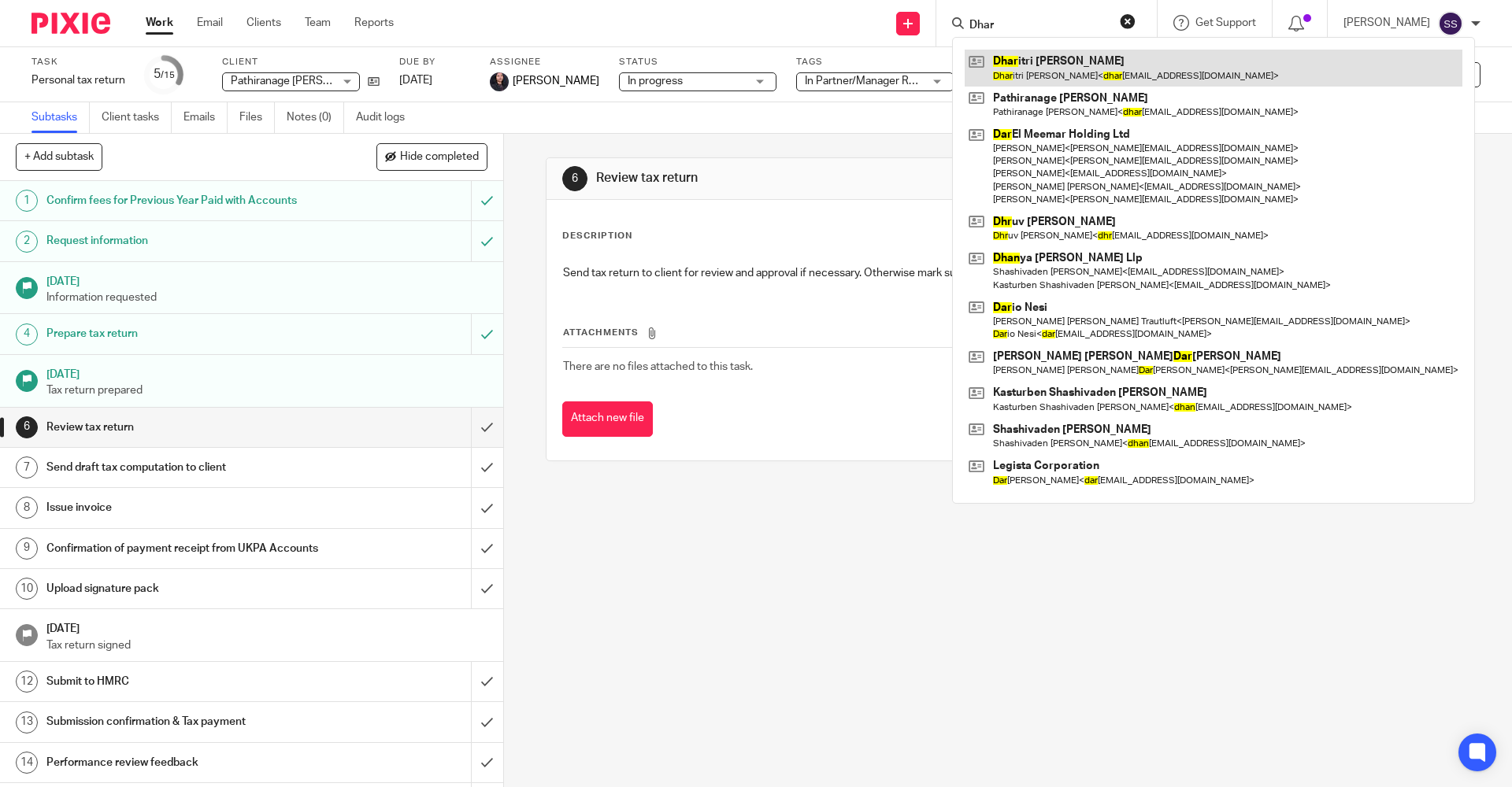
type input "Dhar"
click at [1021, 74] on link at bounding box center [1213, 68] width 498 height 37
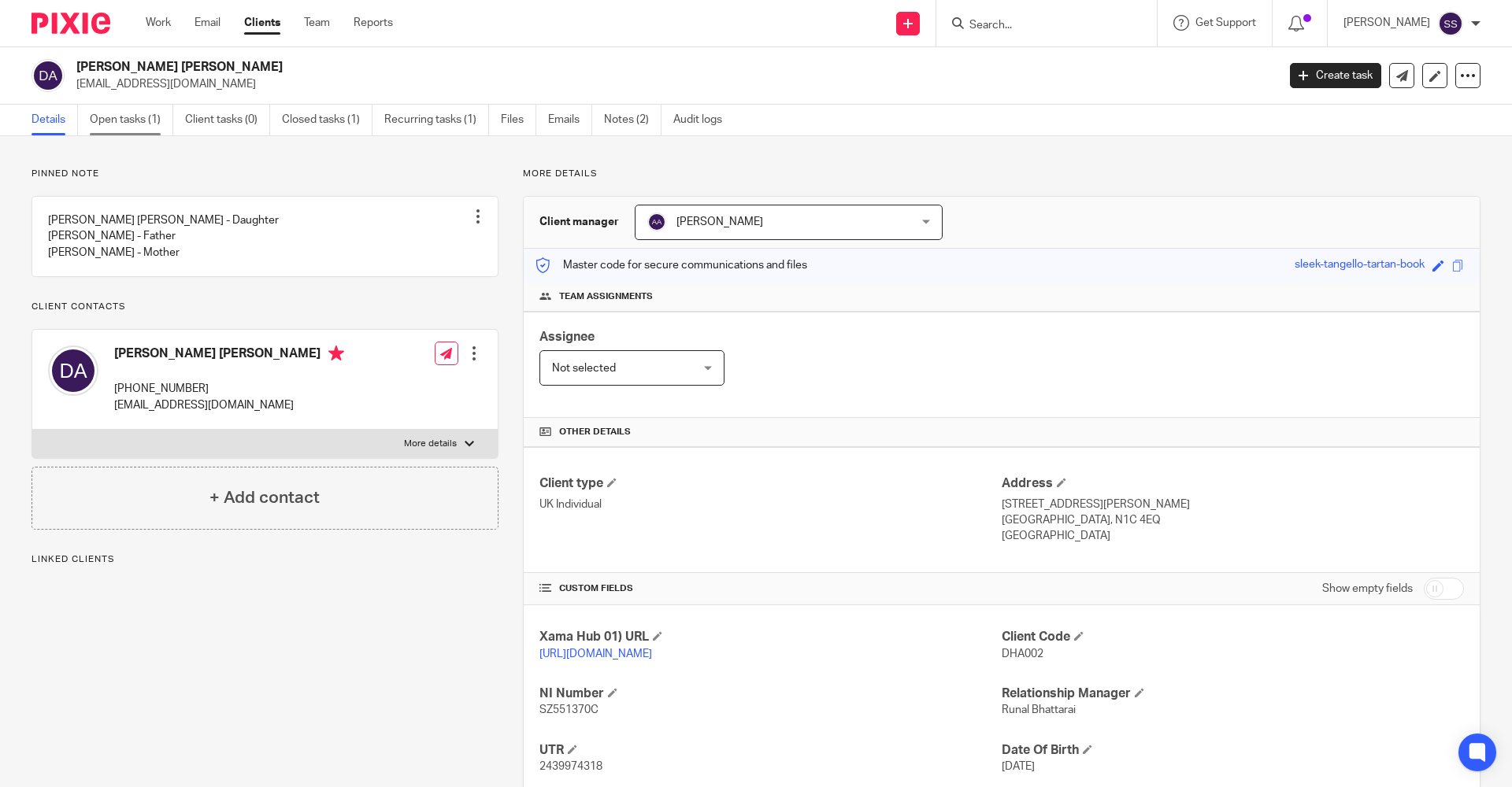
click at [133, 128] on link "Open tasks (1)" at bounding box center [131, 120] width 84 height 31
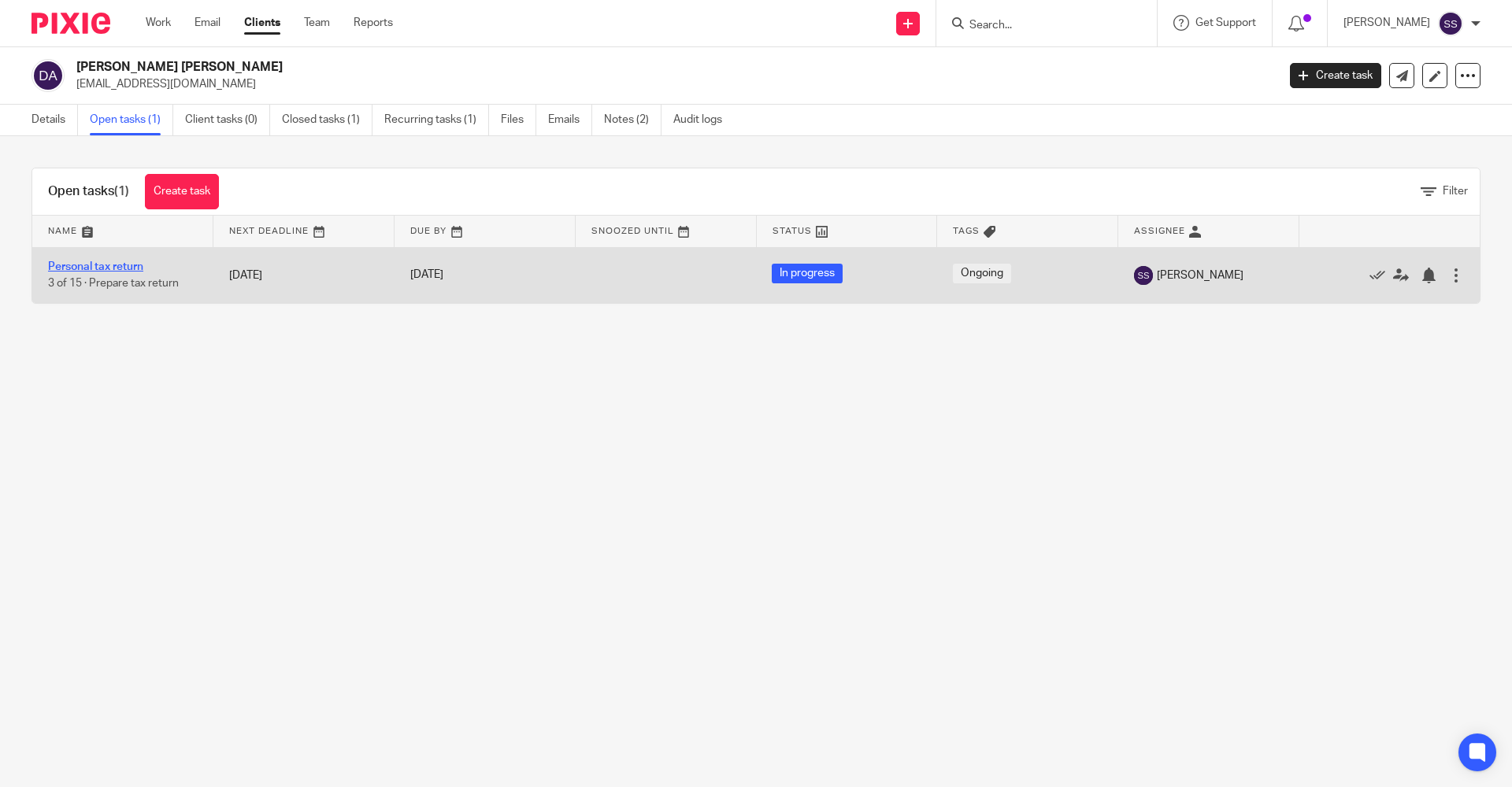
click at [100, 267] on link "Personal tax return" at bounding box center [95, 266] width 95 height 11
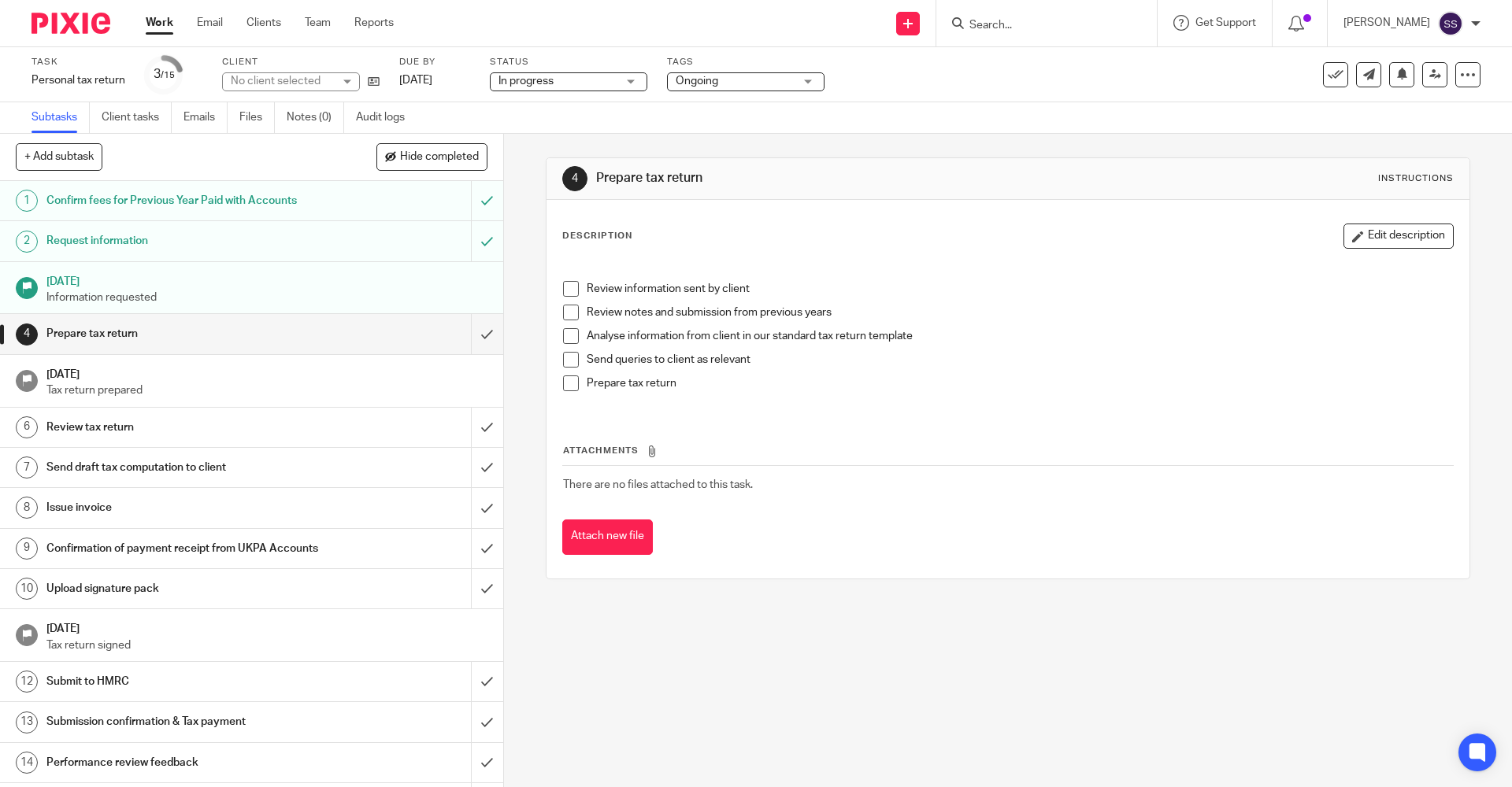
click at [725, 87] on span "Ongoing" at bounding box center [734, 81] width 118 height 16
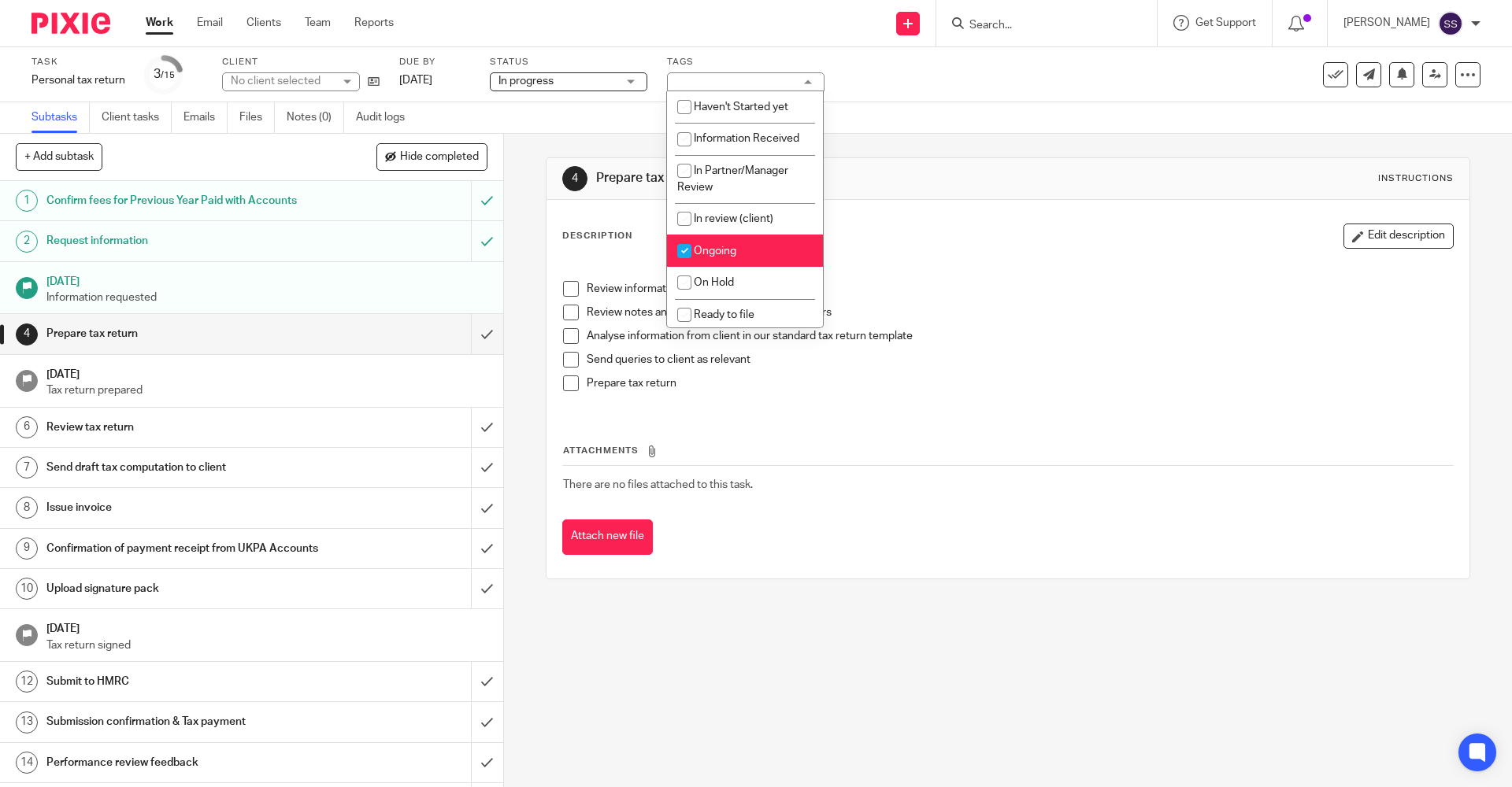
click at [718, 254] on span "Ongoing" at bounding box center [715, 251] width 42 height 11
checkbox input "false"
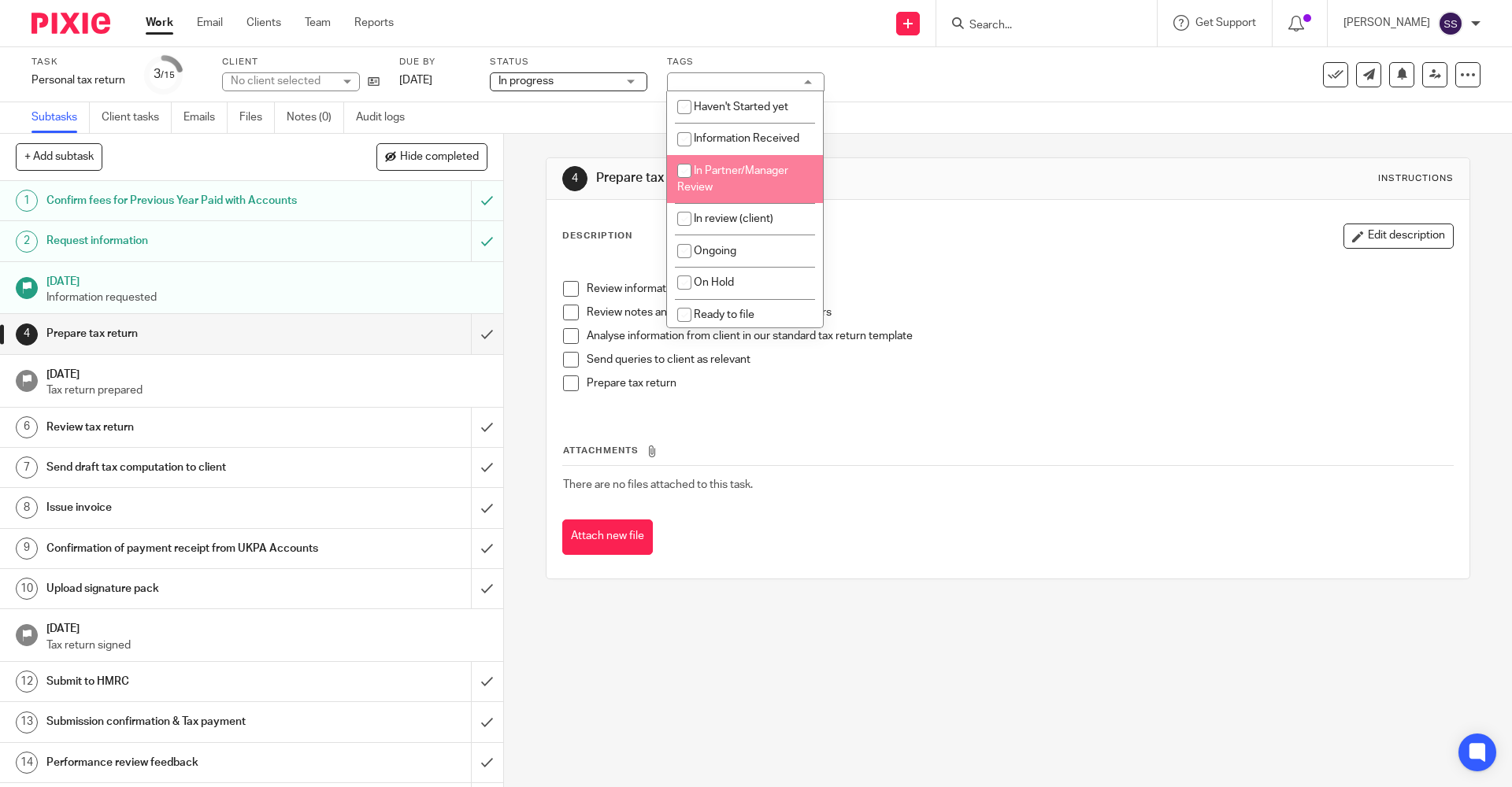
click at [713, 184] on li "In Partner/Manager Review" at bounding box center [745, 179] width 156 height 48
checkbox input "true"
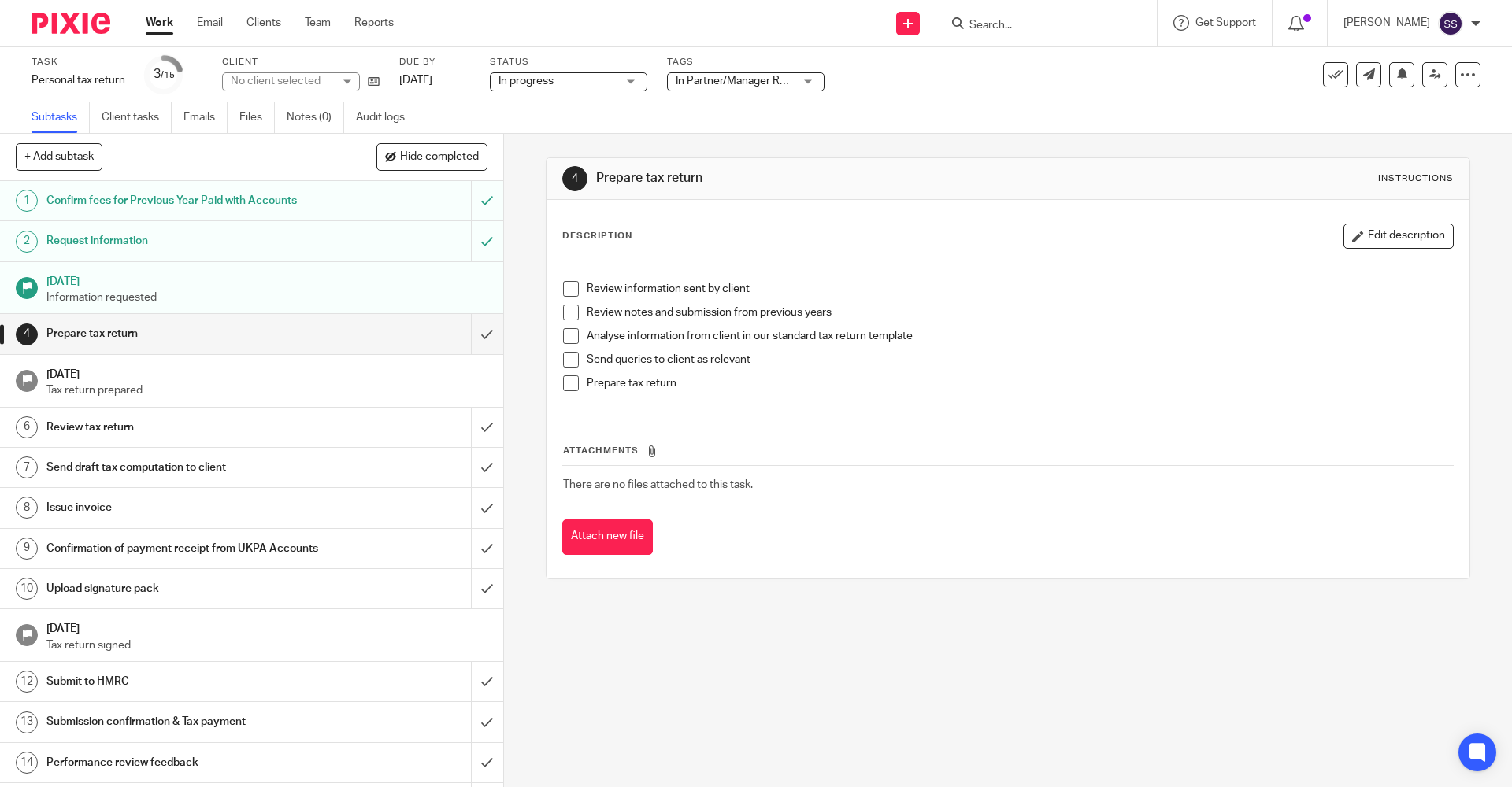
click at [511, 84] on span "In progress" at bounding box center [525, 81] width 55 height 11
click at [844, 234] on div "Description Edit description" at bounding box center [1007, 236] width 890 height 25
click at [471, 332] on input "submit" at bounding box center [251, 333] width 503 height 39
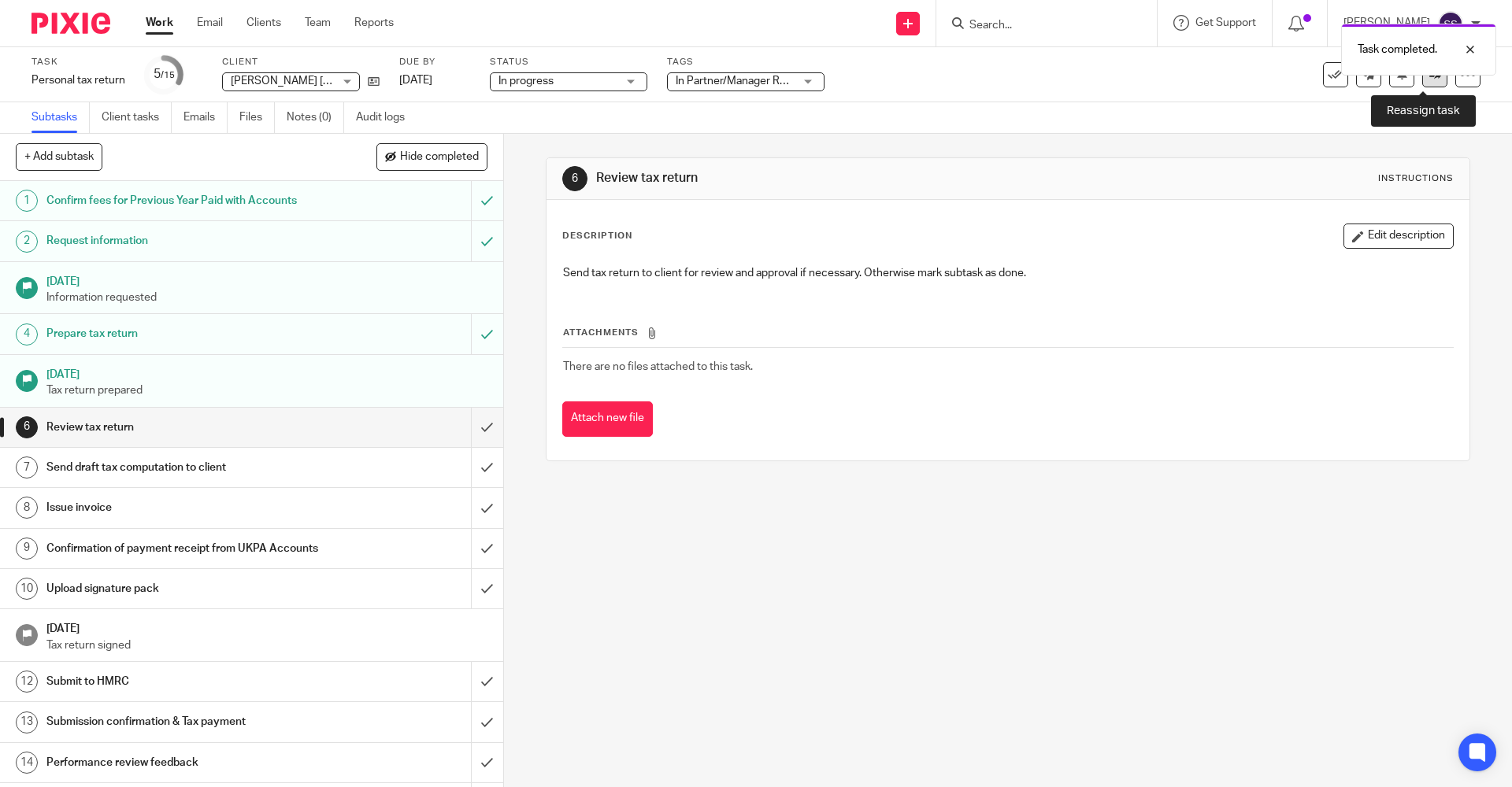
click at [1422, 84] on link at bounding box center [1434, 75] width 25 height 25
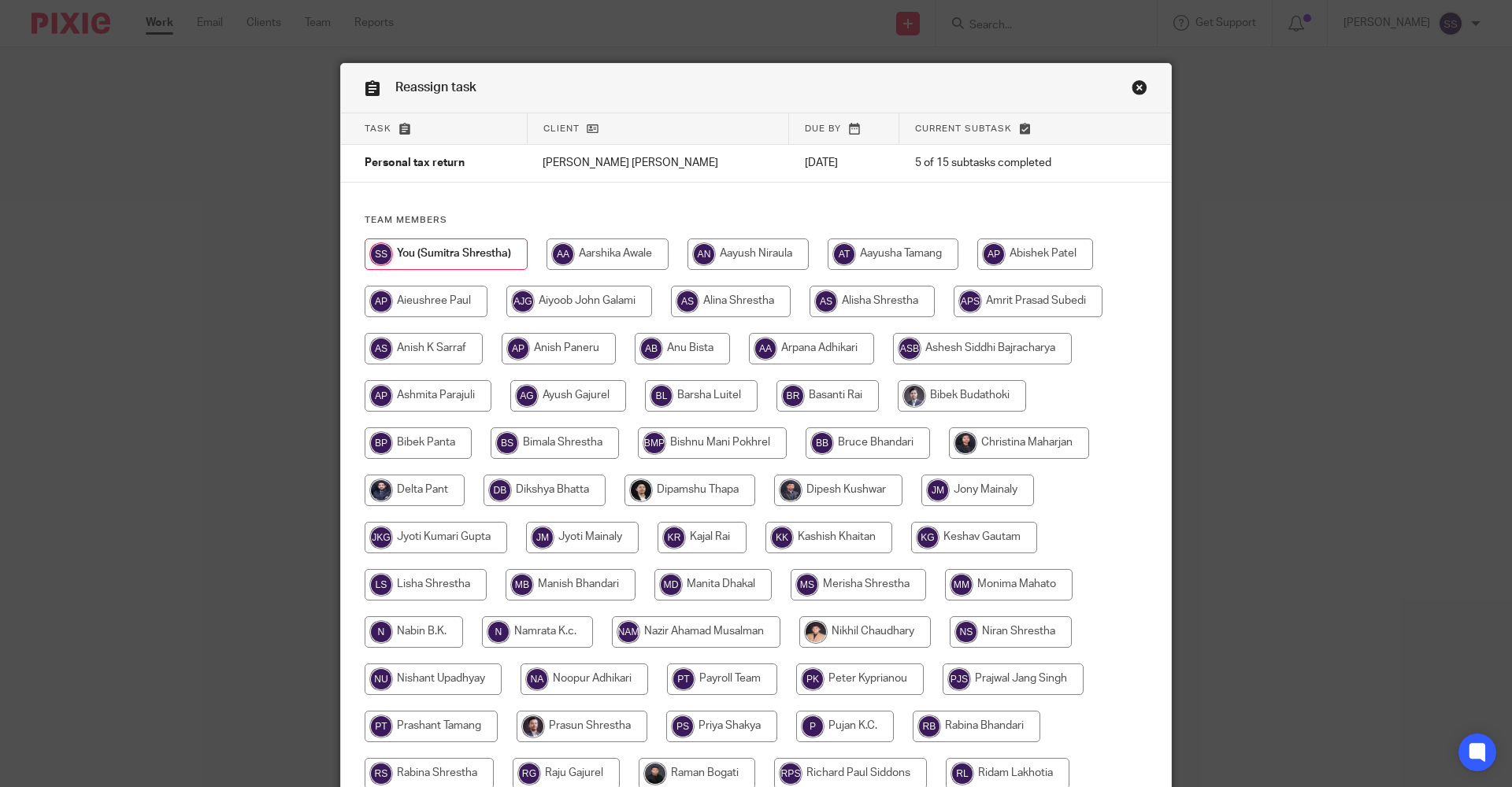
click at [994, 435] on input "radio" at bounding box center [1019, 443] width 140 height 32
radio input "true"
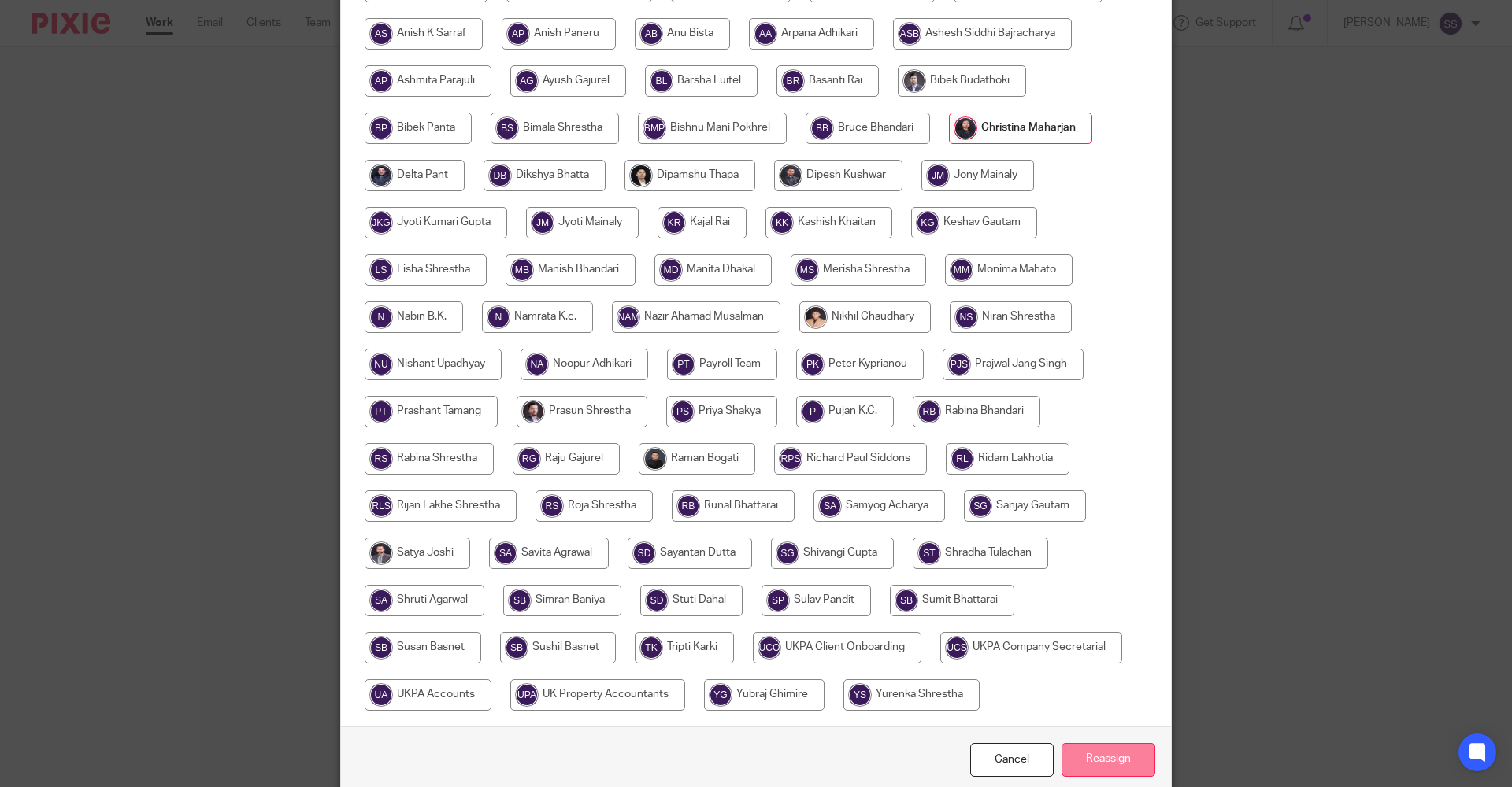
click at [1107, 768] on input "Reassign" at bounding box center [1107, 759] width 93 height 34
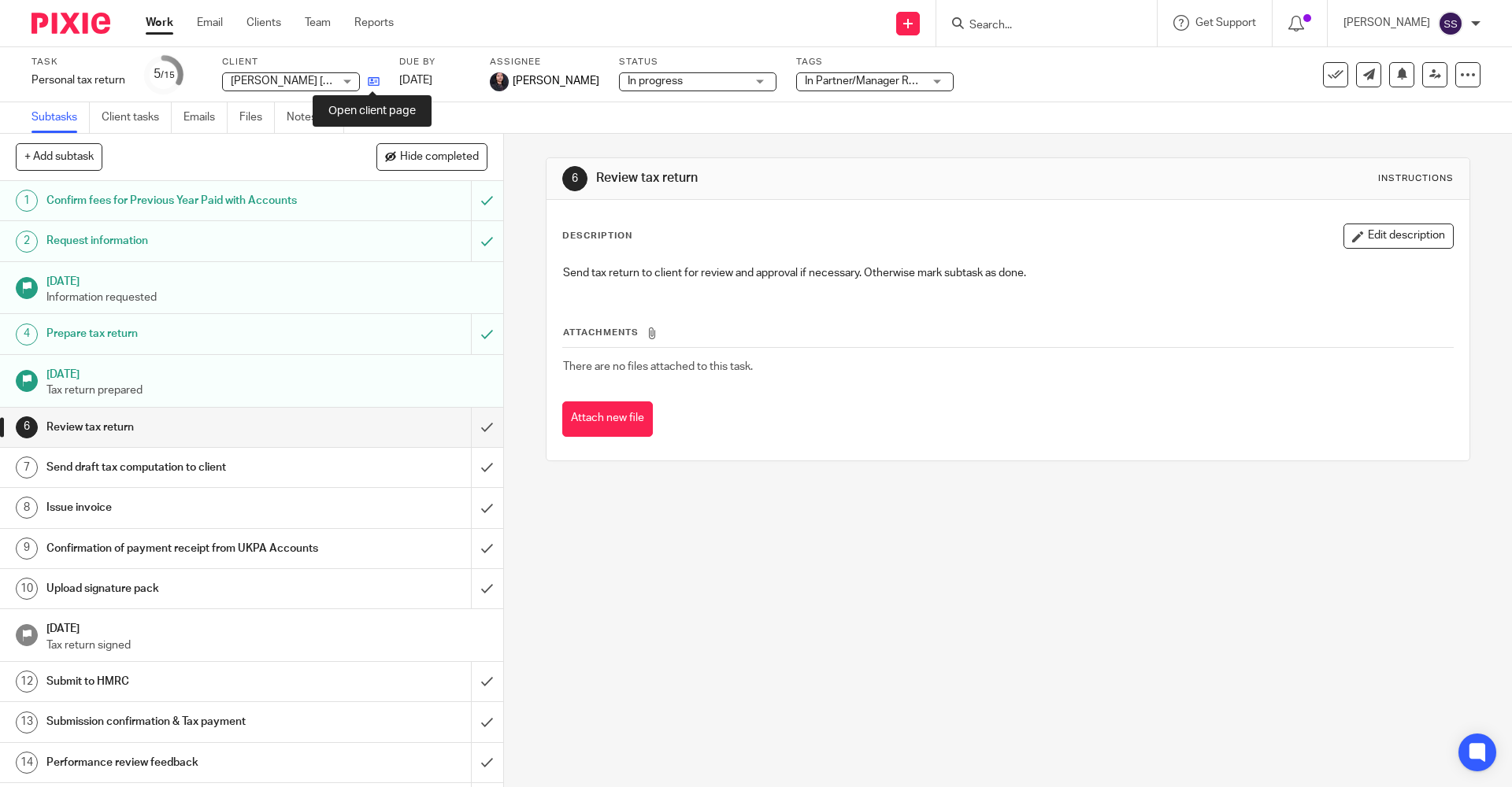
click at [370, 82] on icon at bounding box center [374, 82] width 12 height 12
click at [1099, 637] on div "6 Review tax return Instructions Description Edit description Send tax return t…" at bounding box center [1007, 460] width 1007 height 653
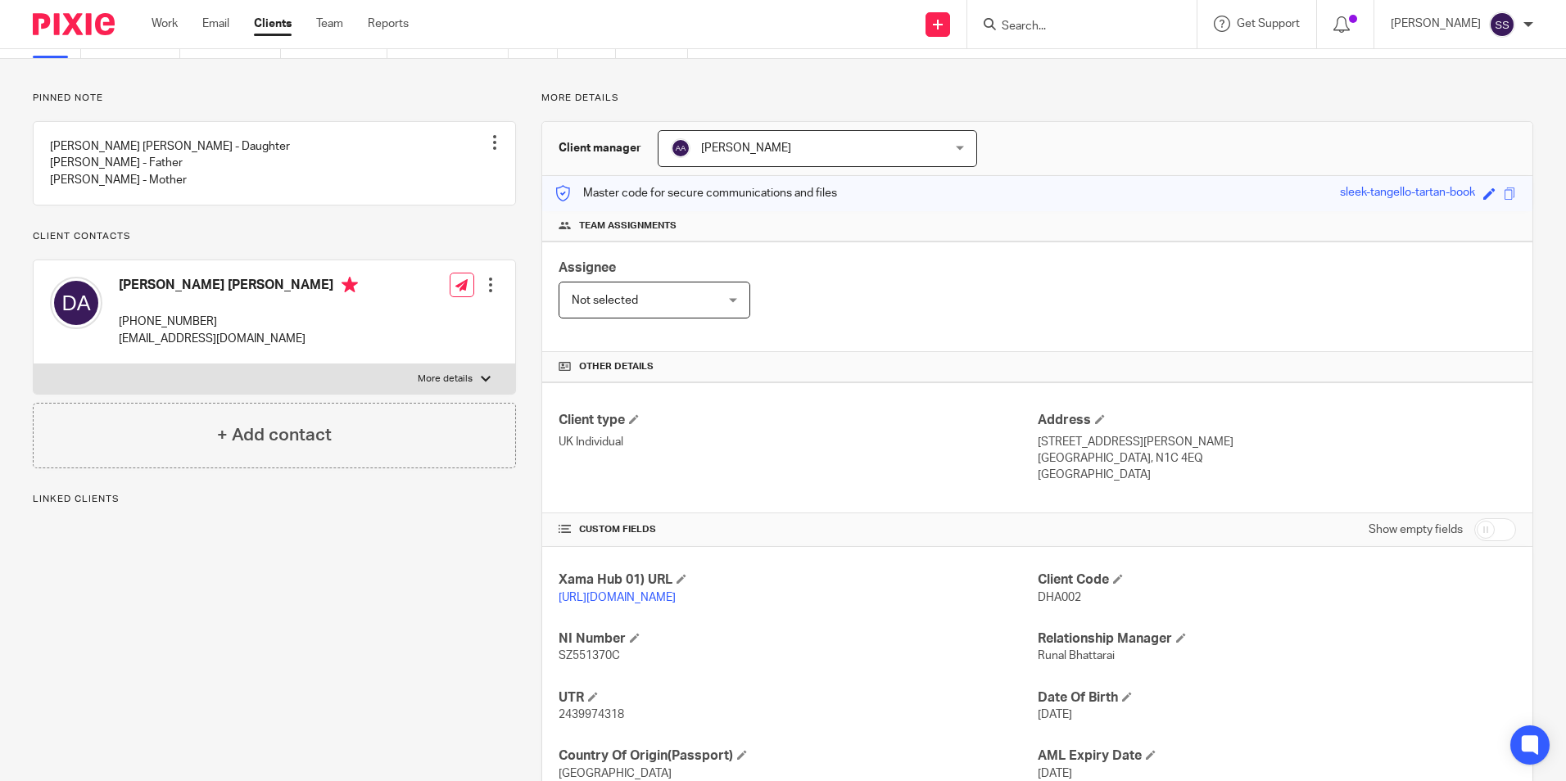
scroll to position [217, 0]
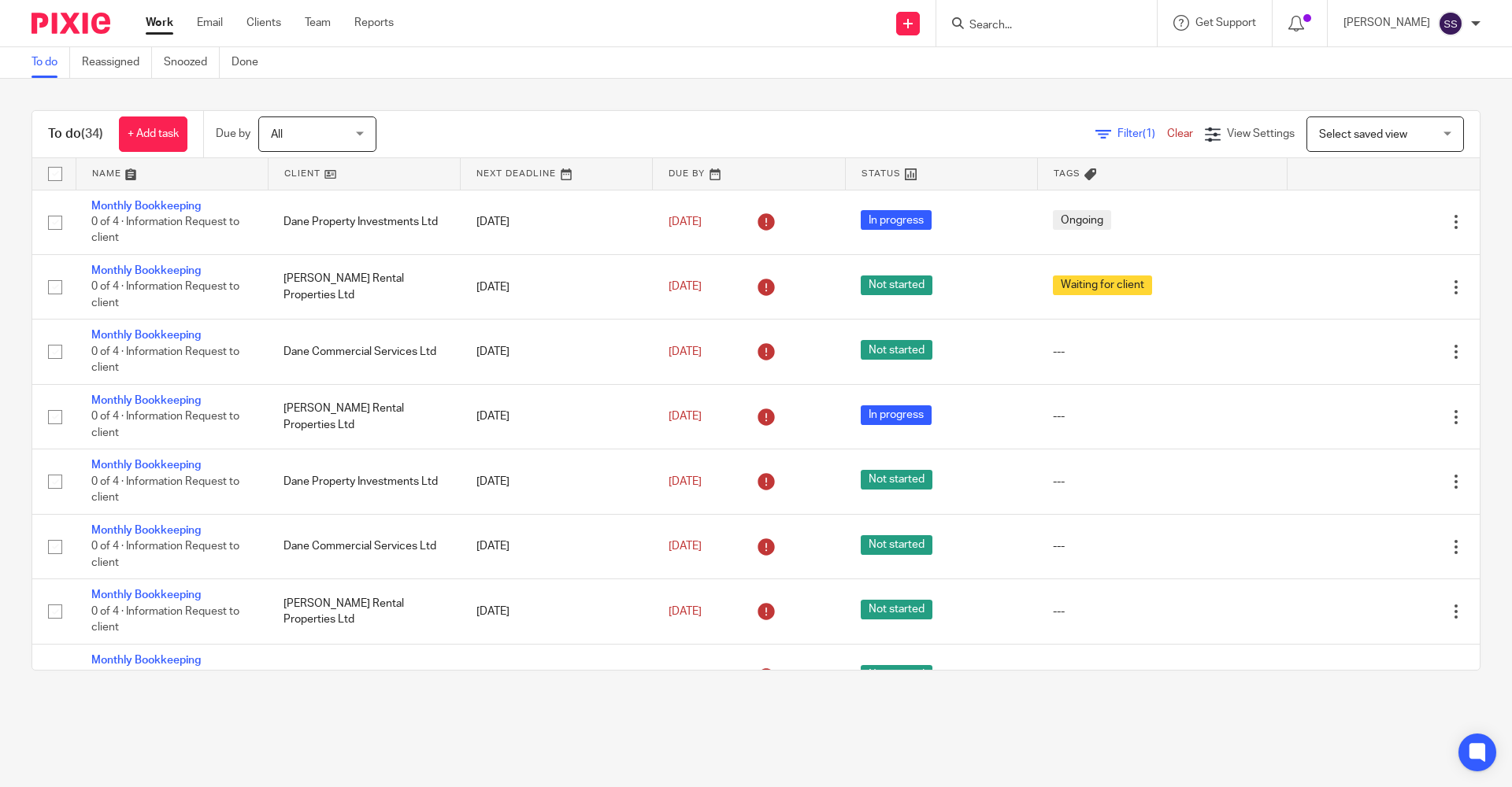
click at [988, 23] on input "Search" at bounding box center [1038, 26] width 141 height 14
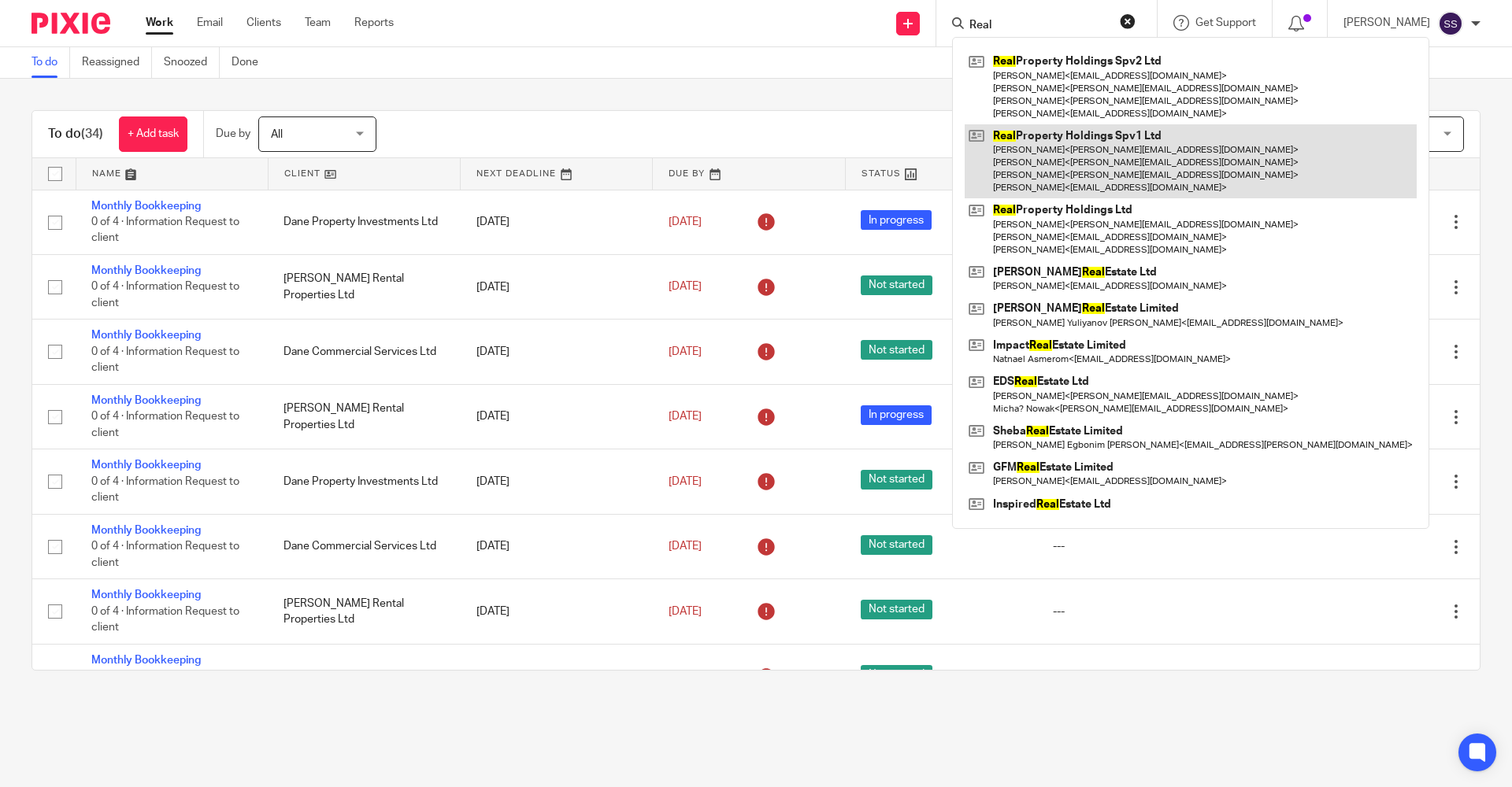
type input "Real"
click at [1050, 167] on link at bounding box center [1190, 161] width 452 height 75
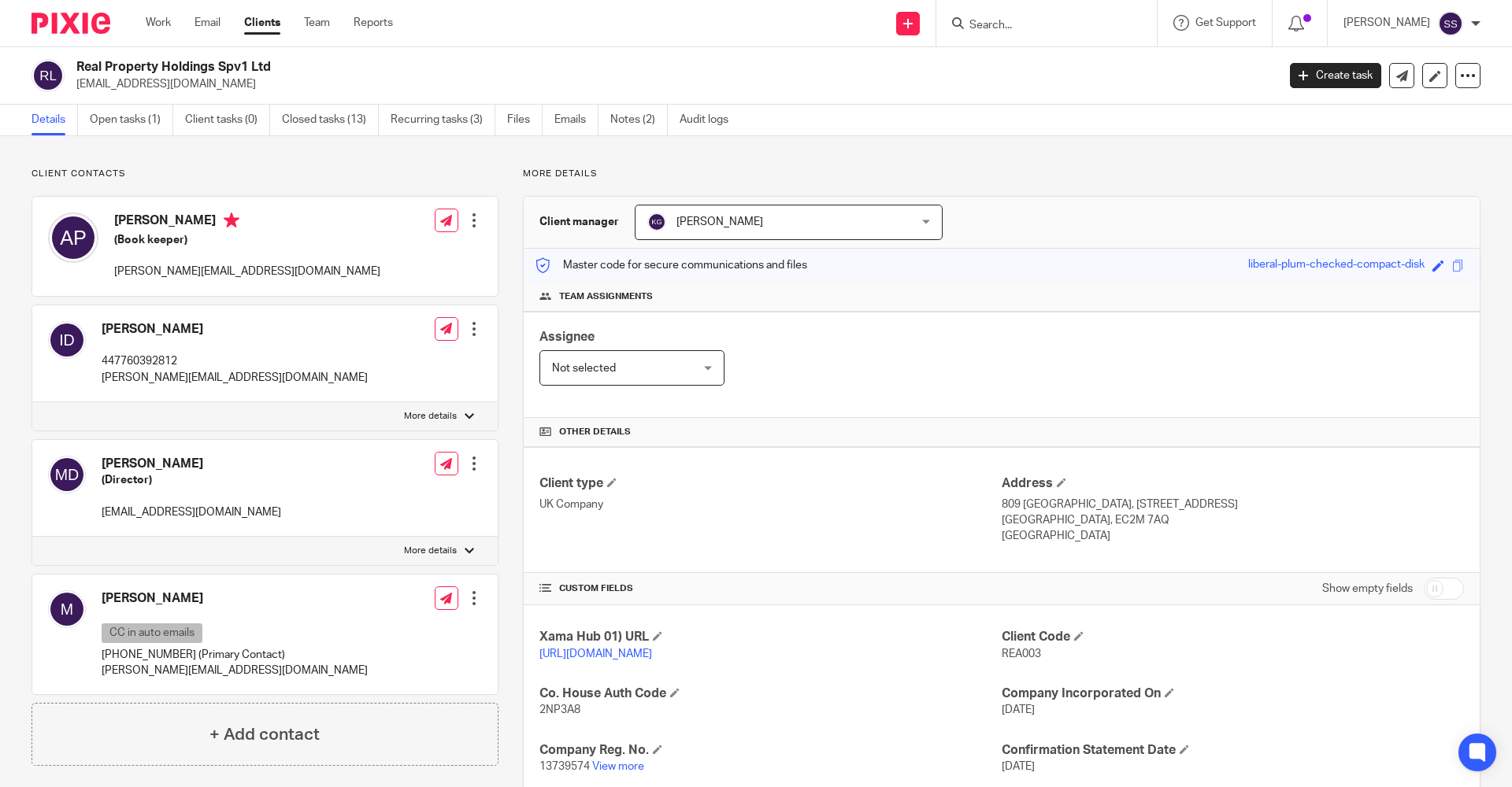
drag, startPoint x: 79, startPoint y: 66, endPoint x: 263, endPoint y: 62, distance: 184.0
click at [263, 62] on h2 "Real Property Holdings Spv1 Ltd" at bounding box center [552, 66] width 952 height 16
click at [357, 72] on h2 "Real Property Holdings Spv1 Ltd" at bounding box center [552, 66] width 952 height 16
drag, startPoint x: 80, startPoint y: 67, endPoint x: 272, endPoint y: 64, distance: 192.0
click at [272, 64] on h2 "Real Property Holdings Spv1 Ltd" at bounding box center [552, 66] width 952 height 16
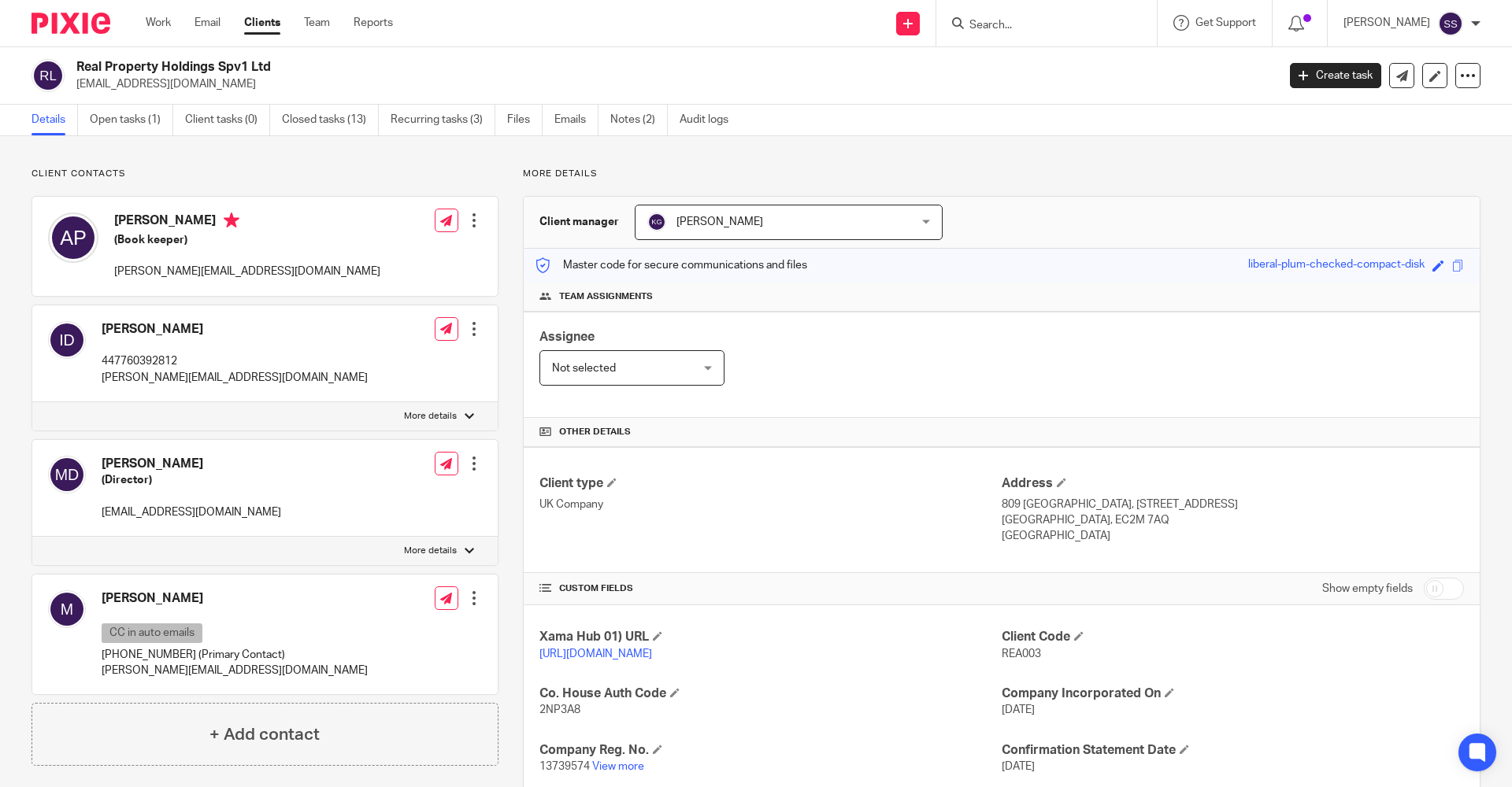
copy h2 "Real Property Holdings Spv1 Ltd"
click at [1015, 26] on input "Search" at bounding box center [1038, 26] width 141 height 14
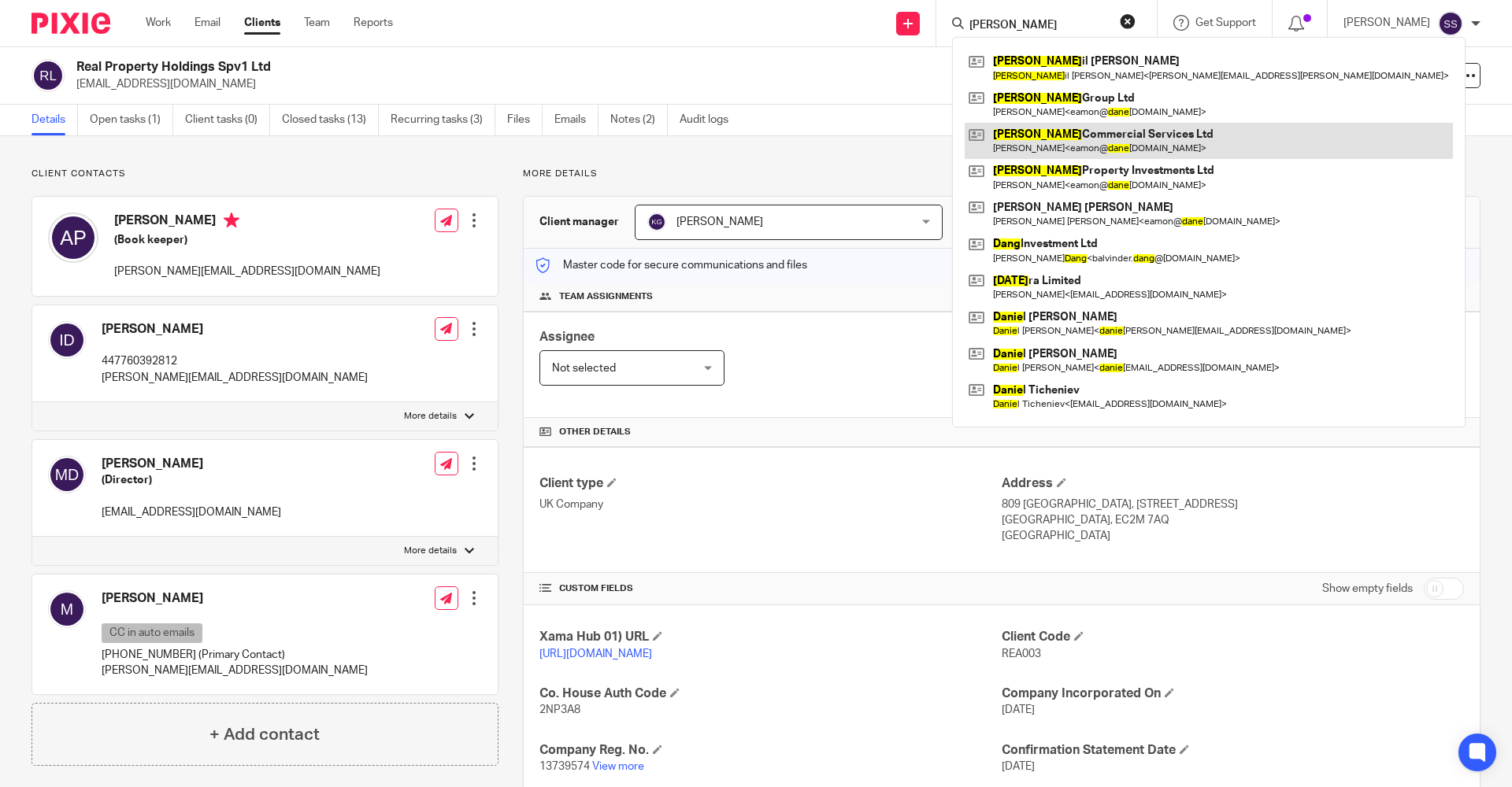
type input "Dane"
click at [1031, 145] on link at bounding box center [1208, 141] width 488 height 37
click at [1025, 143] on link at bounding box center [1208, 141] width 488 height 37
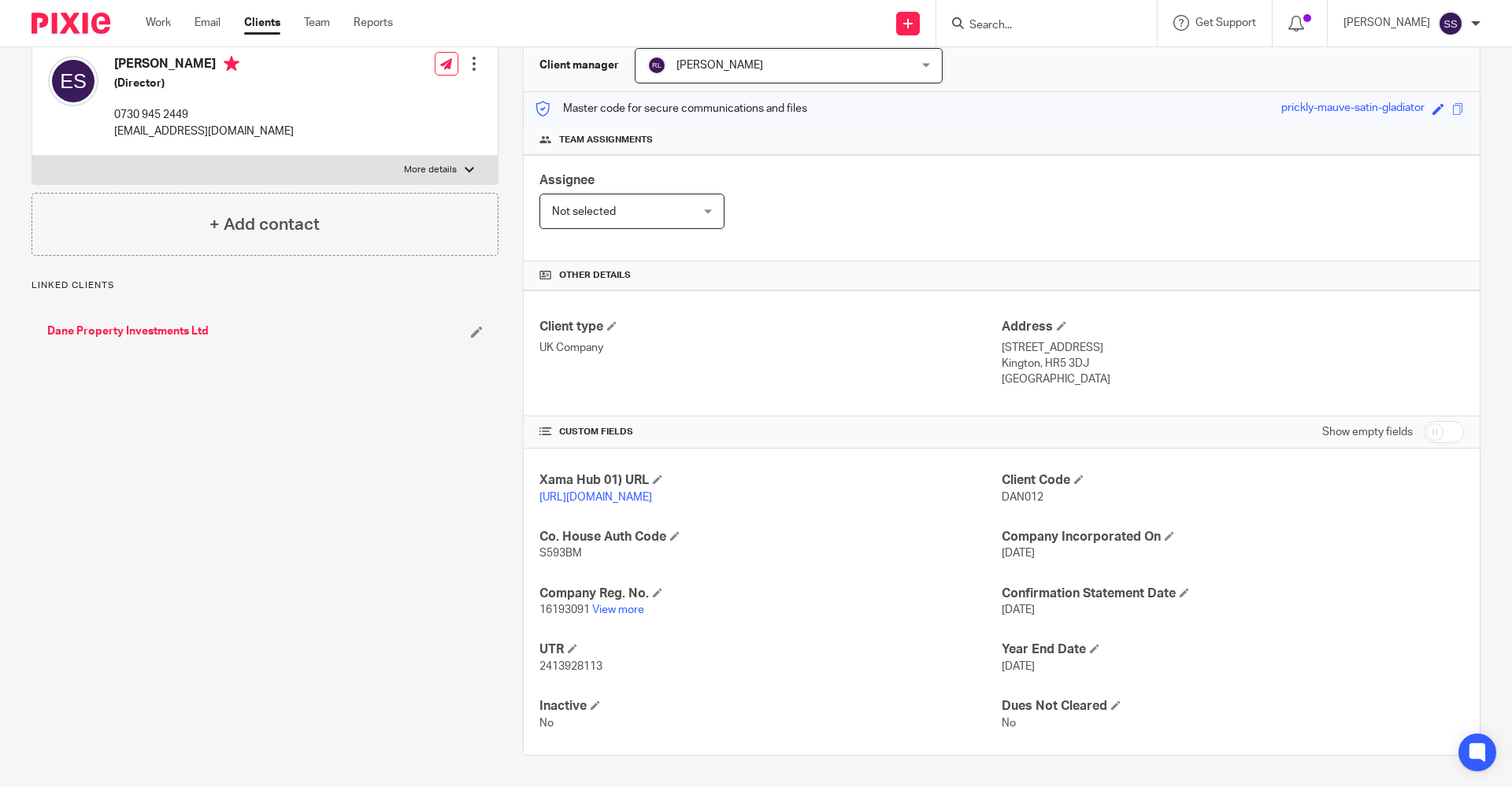
scroll to position [172, 0]
click at [625, 603] on p "16193091 View more" at bounding box center [770, 610] width 462 height 15
click at [623, 604] on link "View more" at bounding box center [618, 609] width 52 height 11
drag, startPoint x: 538, startPoint y: 665, endPoint x: 598, endPoint y: 666, distance: 60.0
click at [598, 666] on span "2413928113" at bounding box center [571, 666] width 63 height 11
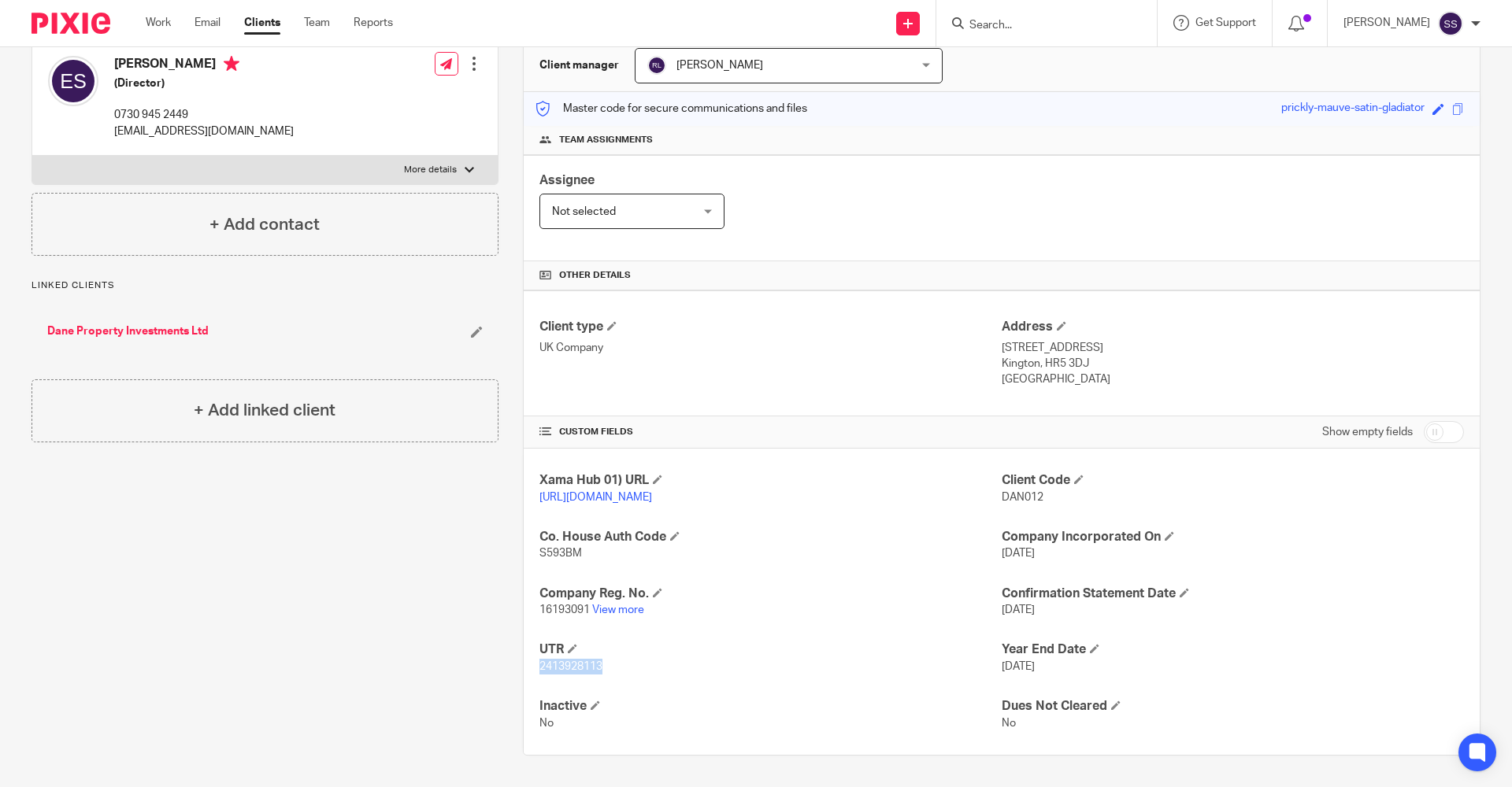
drag, startPoint x: 533, startPoint y: 666, endPoint x: 603, endPoint y: 668, distance: 70.0
click at [603, 668] on div "Xama Hub 01) URL [URL][DOMAIN_NAME] Client Code DAN012 Co. House Auth Code S593…" at bounding box center [1002, 602] width 955 height 307
copy span "2413928113"
